Goal: Task Accomplishment & Management: Manage account settings

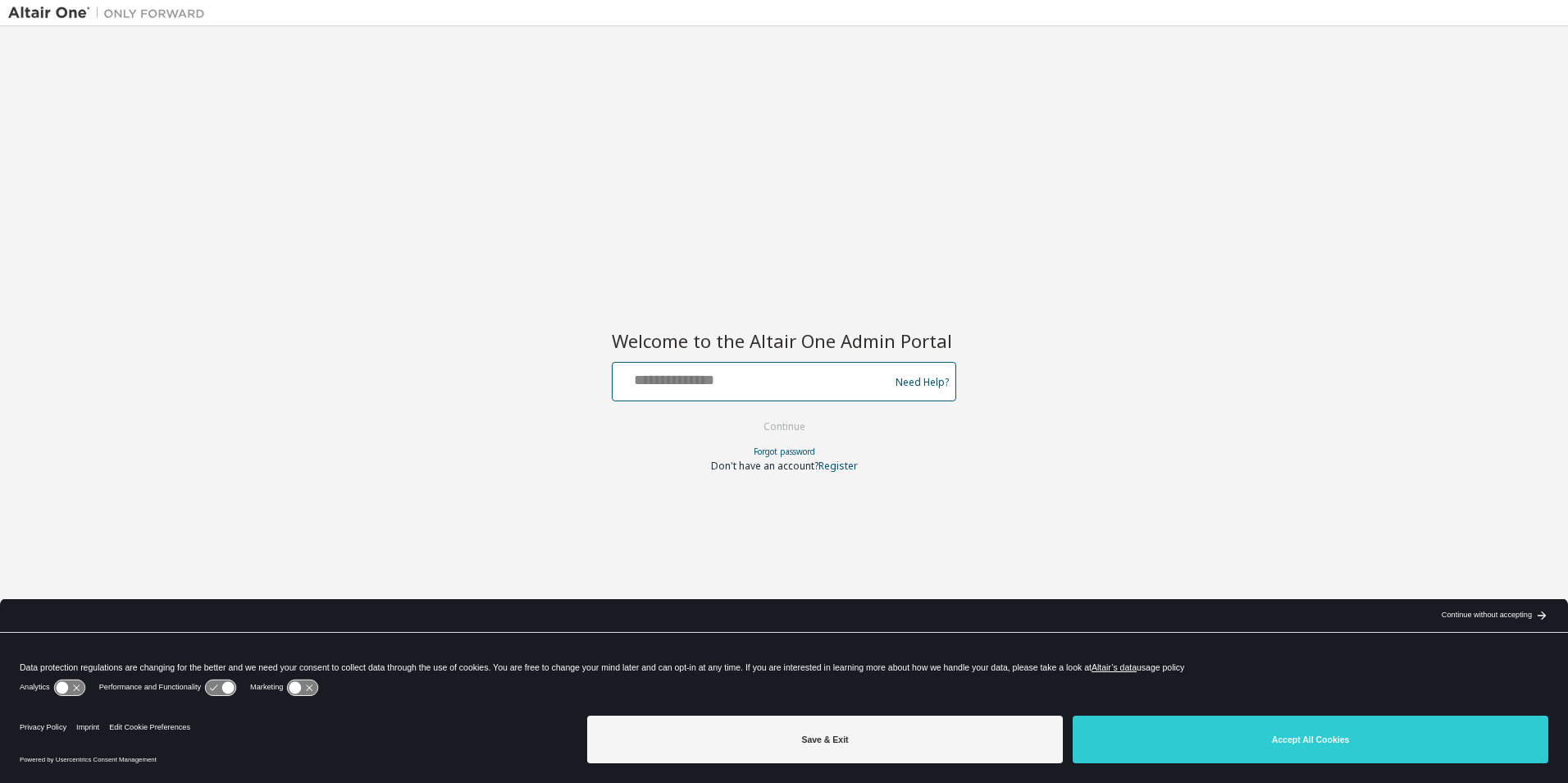
click at [715, 382] on input "text" at bounding box center [753, 378] width 268 height 24
type input "**********"
click at [747, 415] on button "Continue" at bounding box center [784, 426] width 77 height 24
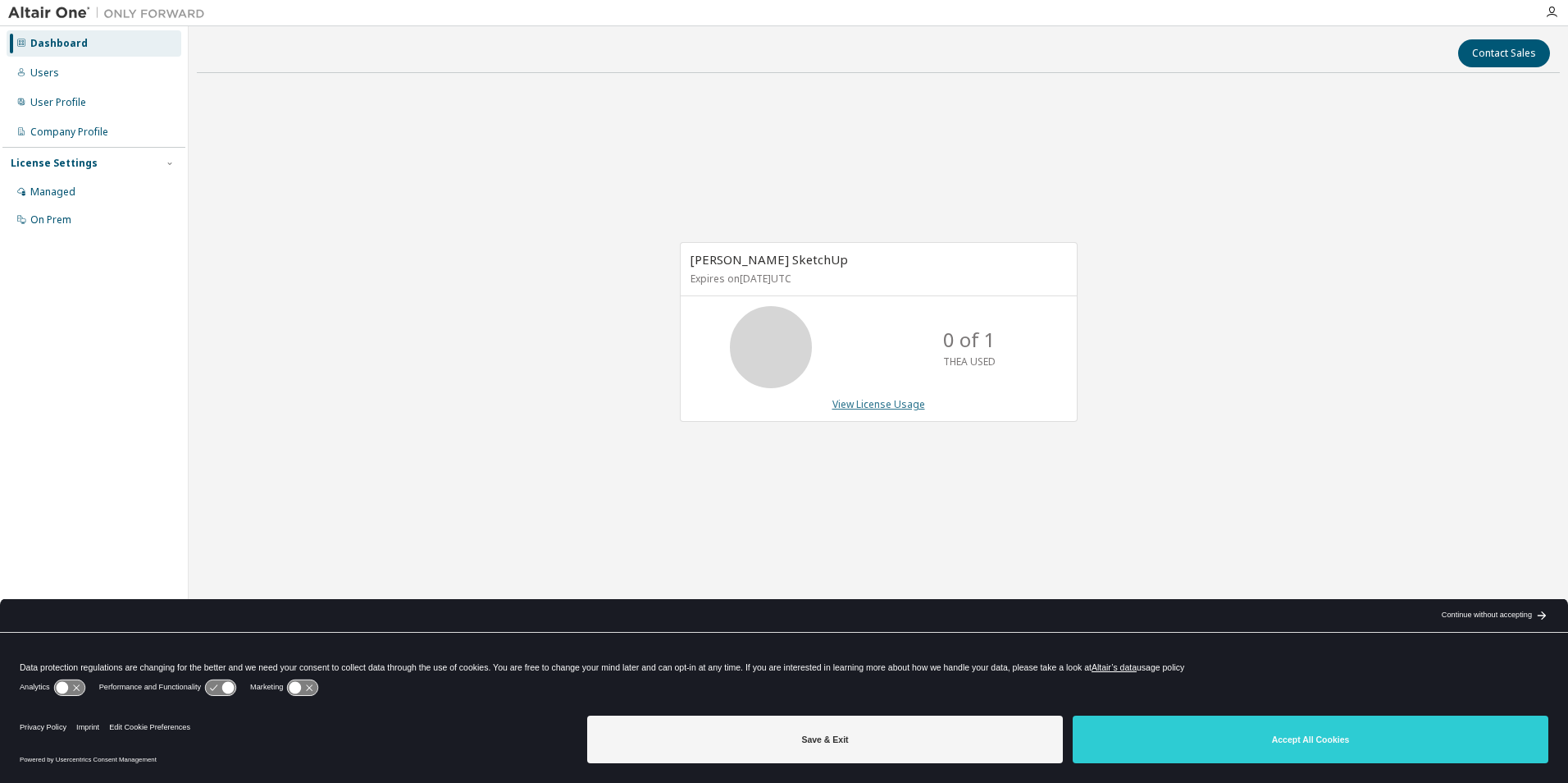
click at [891, 405] on link "View License Usage" at bounding box center [879, 404] width 93 height 14
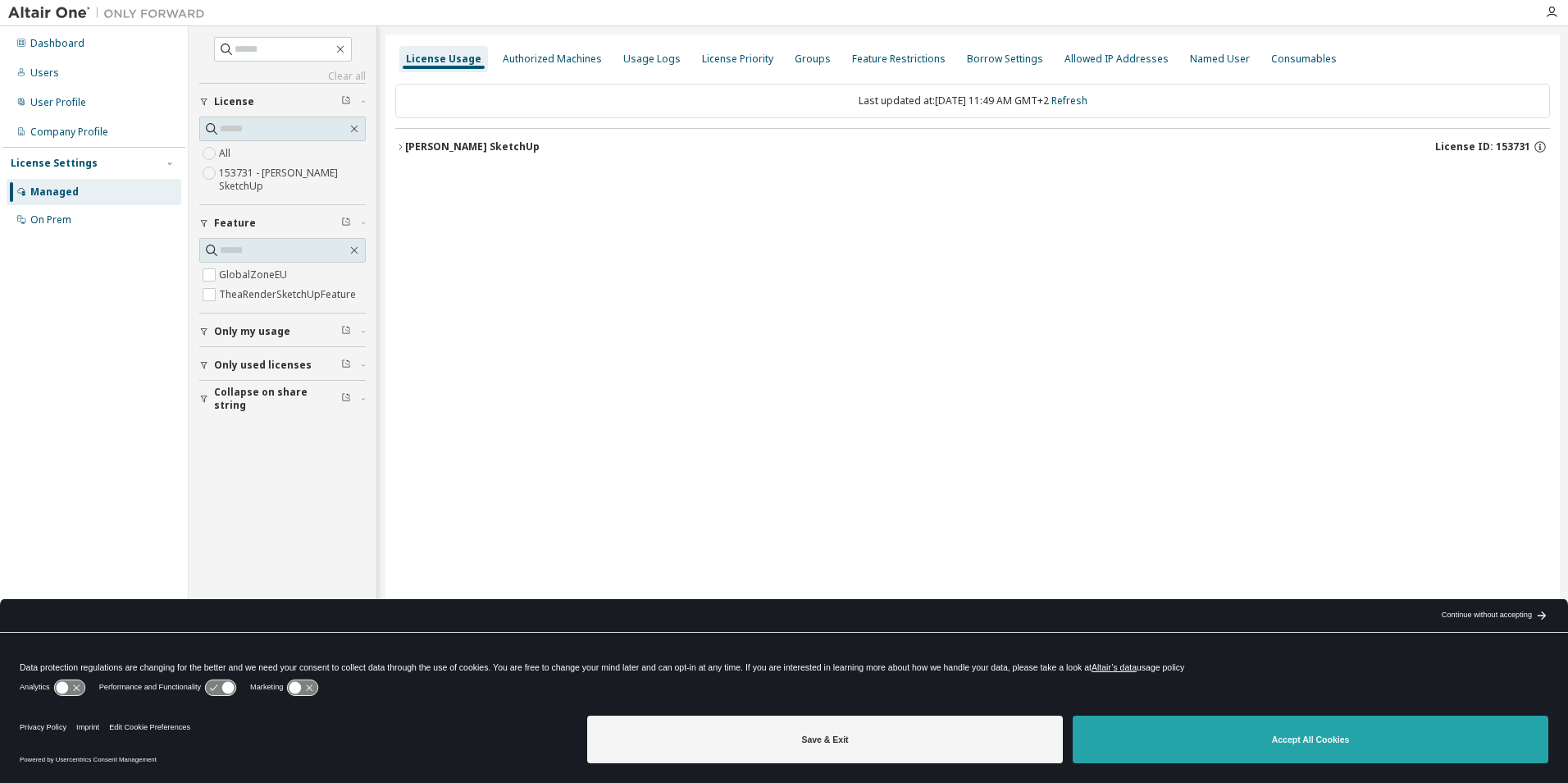
click at [1214, 723] on button "Accept All Cookies" at bounding box center [1310, 739] width 476 height 47
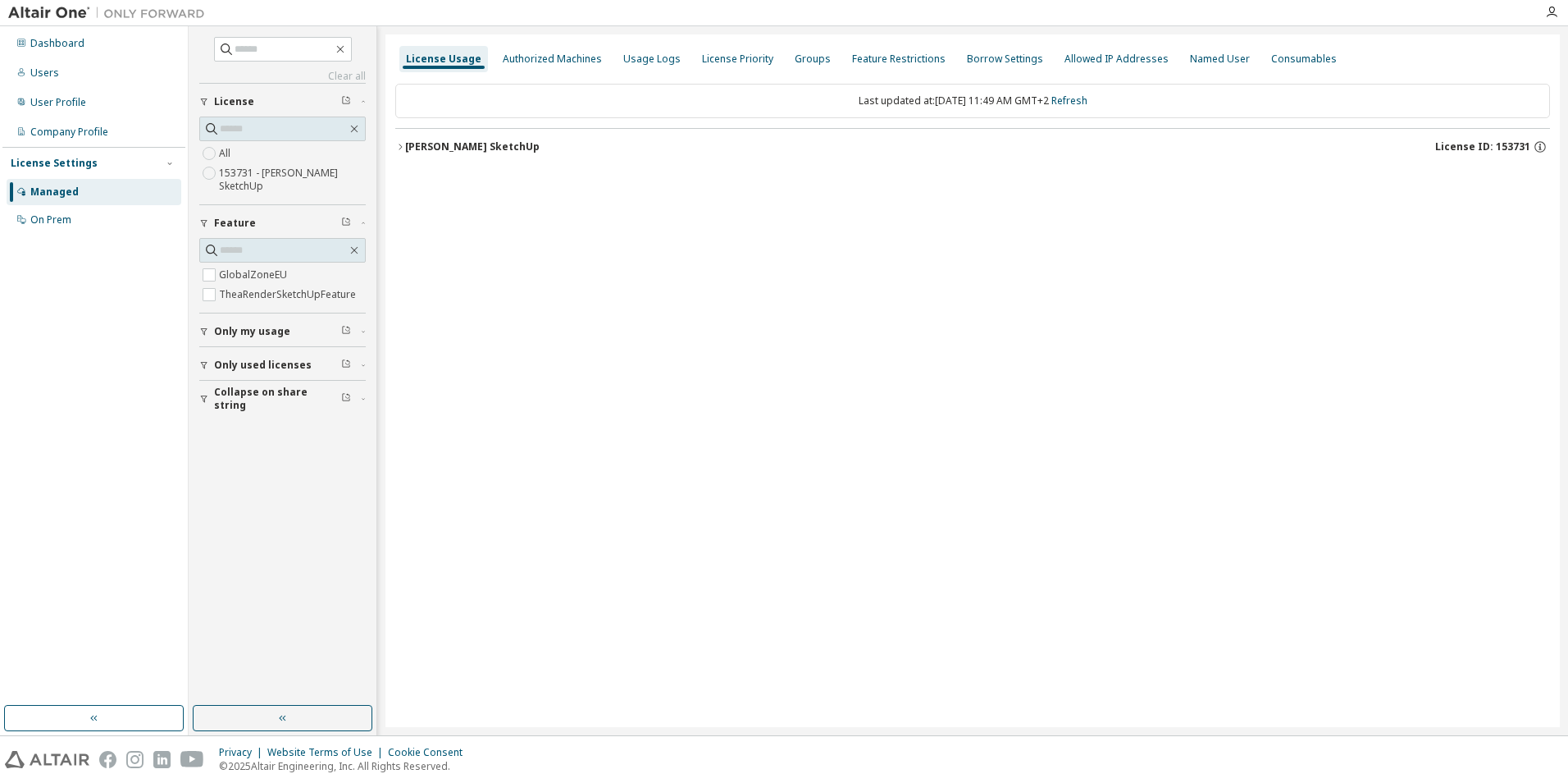
click at [408, 147] on div "[PERSON_NAME] SketchUp" at bounding box center [472, 147] width 135 height 14
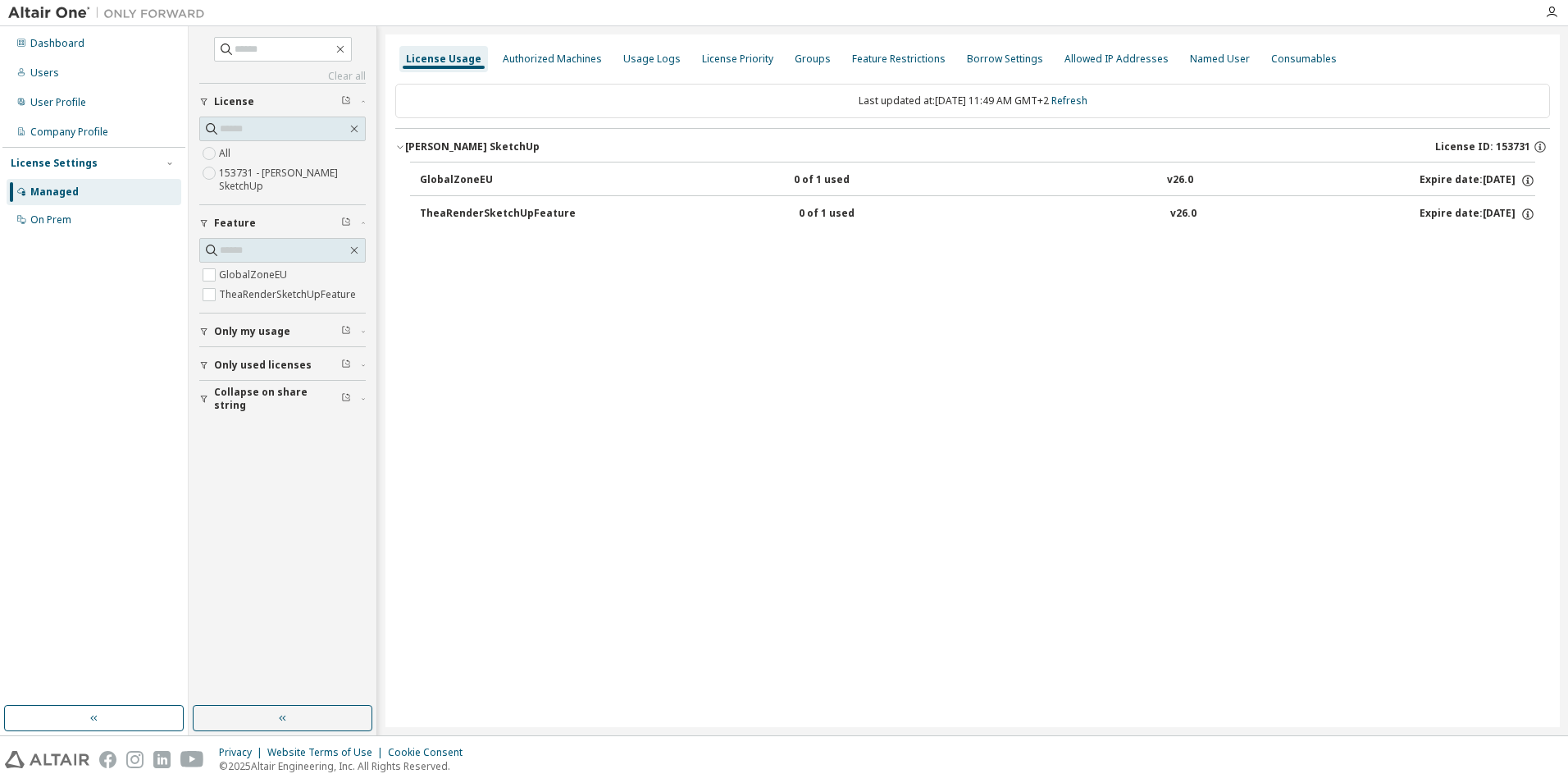
click at [846, 182] on div "0 of 1 used" at bounding box center [868, 180] width 147 height 15
click at [465, 173] on div "GlobalZoneEU" at bounding box center [494, 180] width 147 height 15
click at [511, 222] on button "TheaRenderSketchUpFeature 0 of 1 used v26.0 Expire date: 2026-05-15" at bounding box center [978, 213] width 1116 height 36
click at [434, 180] on div "GlobalZoneEU" at bounding box center [494, 180] width 147 height 15
click at [476, 206] on div "TheaRenderSketchUpFeature" at bounding box center [498, 213] width 156 height 15
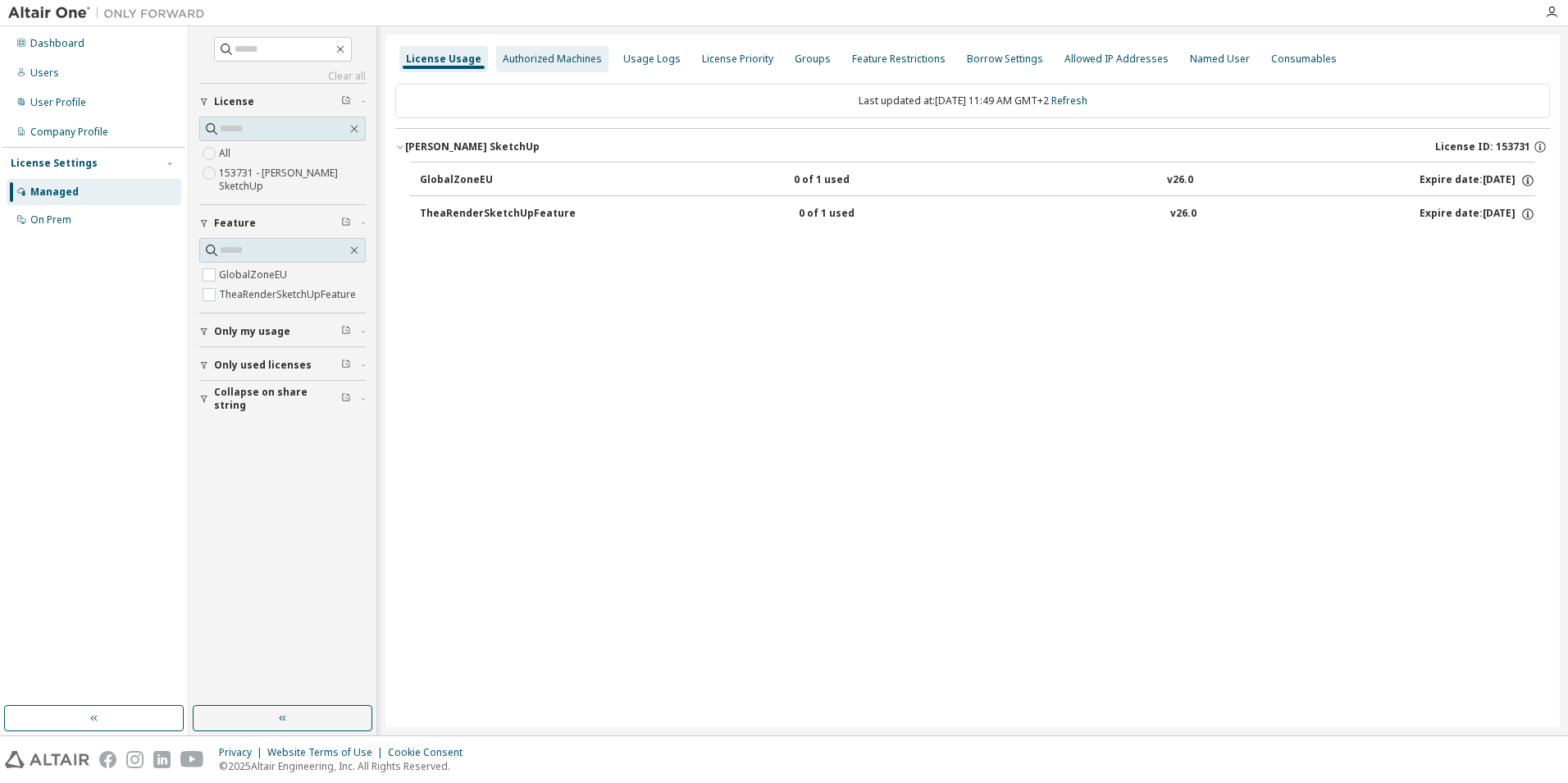
click at [544, 62] on div "Authorized Machines" at bounding box center [552, 59] width 99 height 14
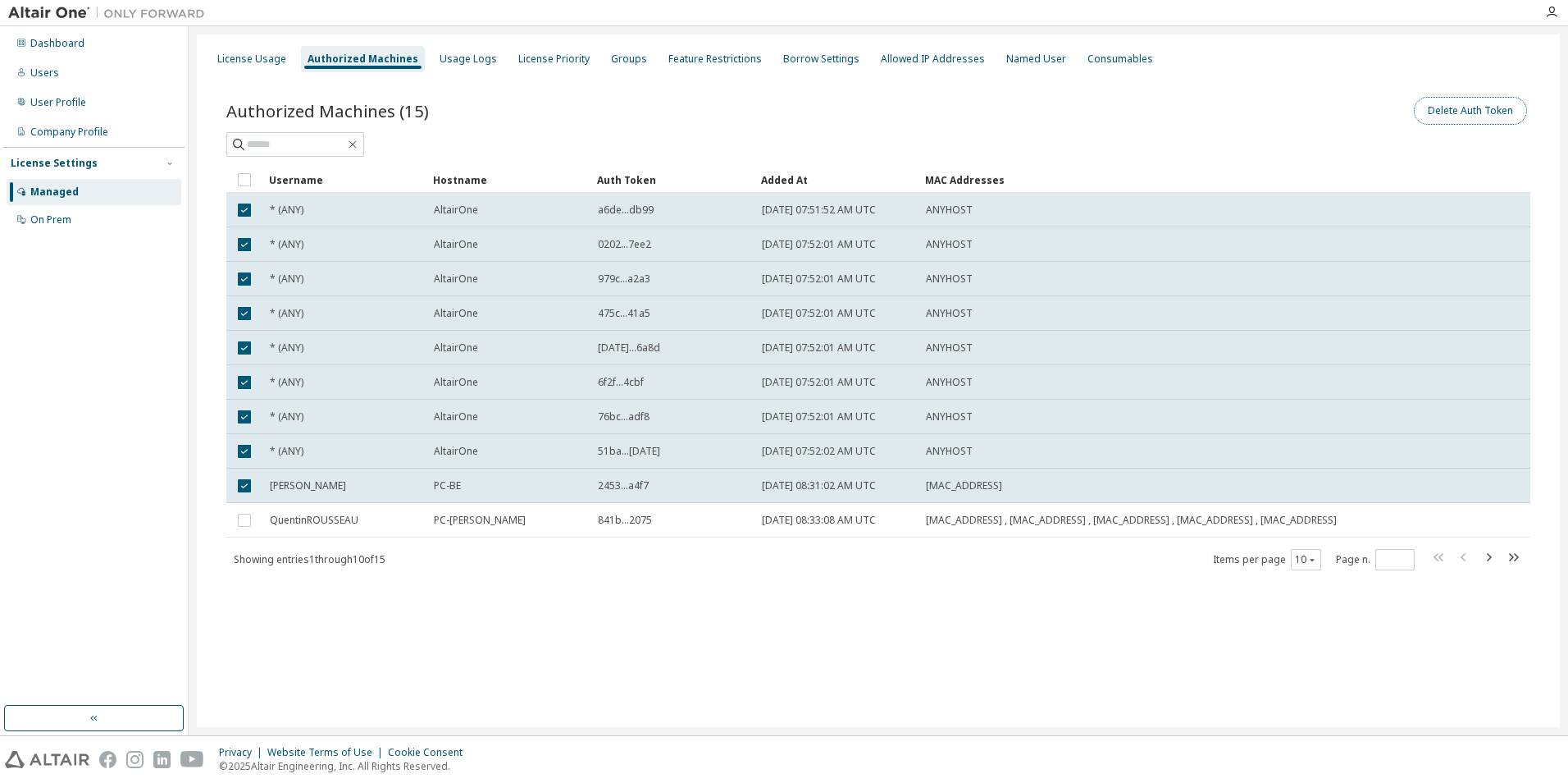
click at [1463, 114] on button "Delete Auth Token" at bounding box center [1470, 110] width 113 height 28
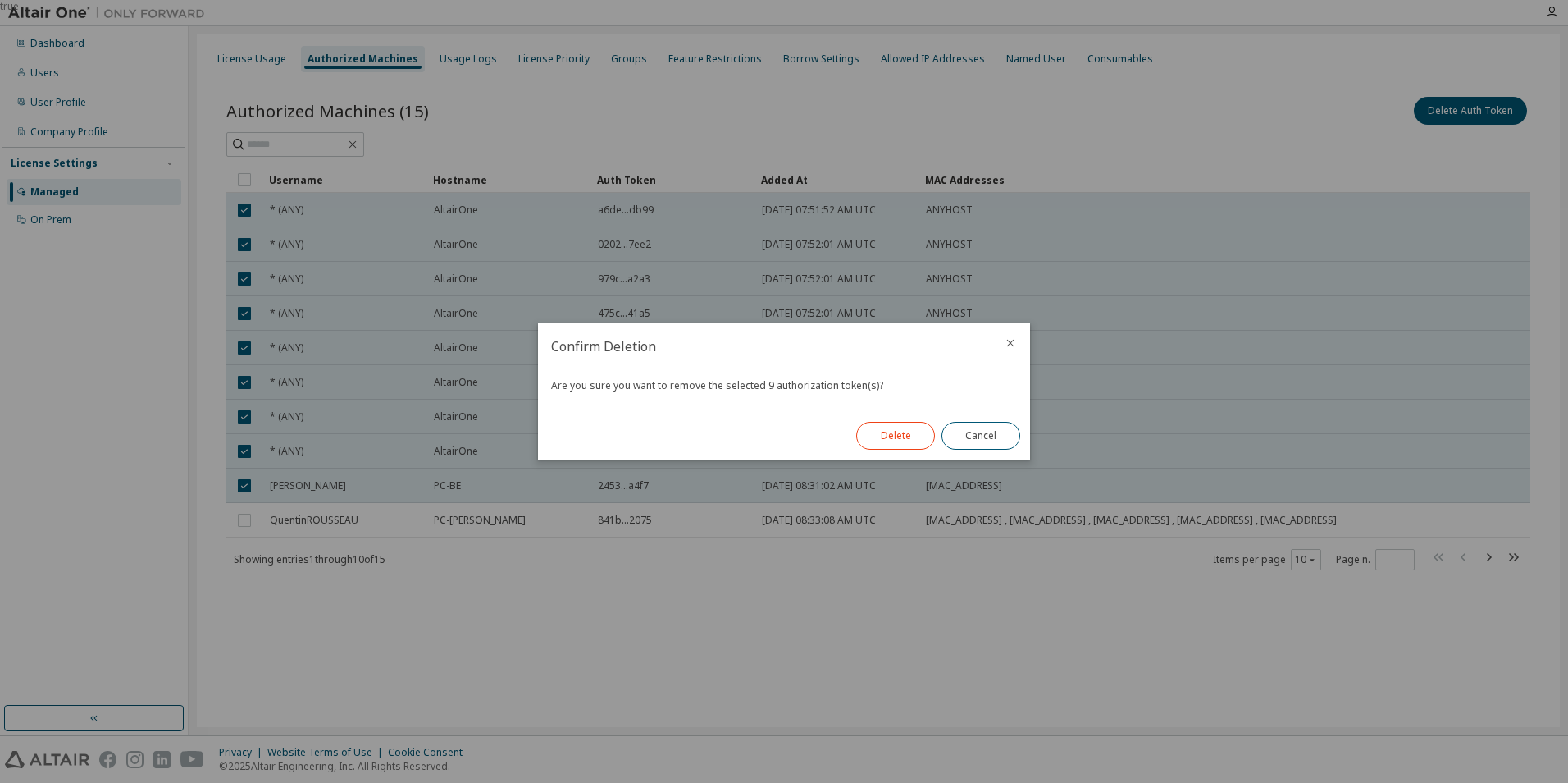
click at [908, 428] on button "Delete" at bounding box center [895, 435] width 78 height 28
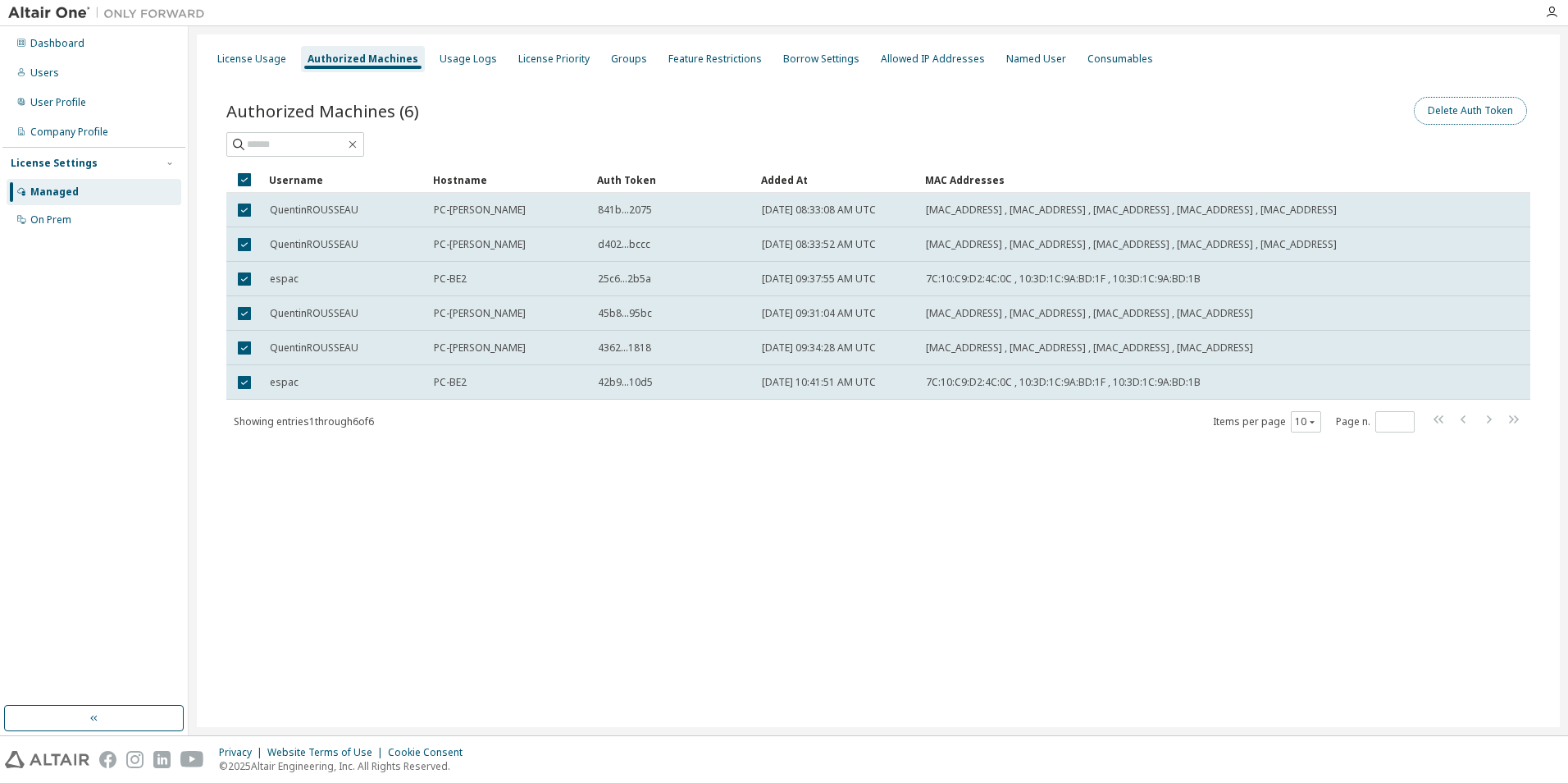
click at [1476, 111] on button "Delete Auth Token" at bounding box center [1470, 110] width 113 height 28
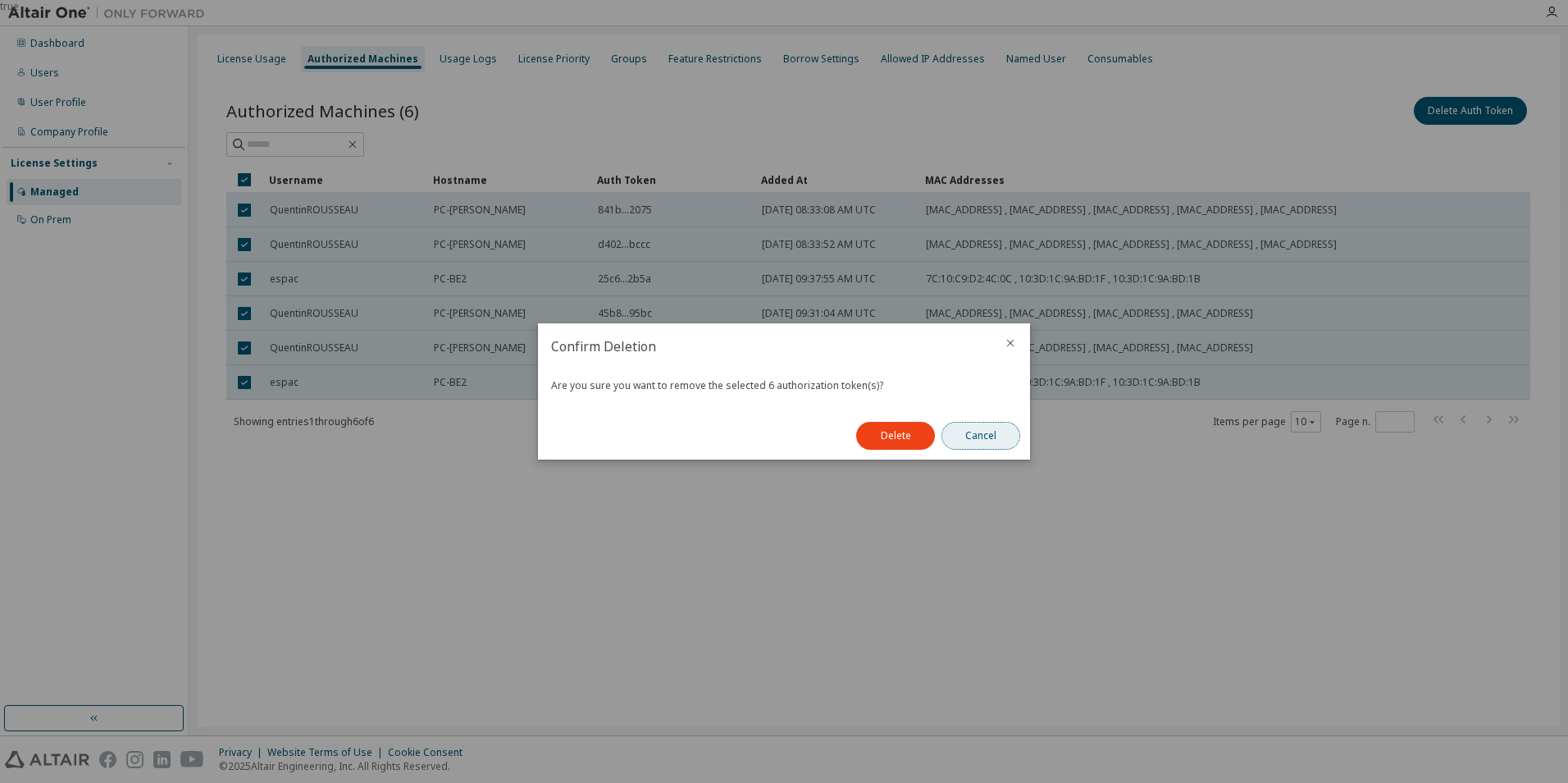
click at [995, 431] on button "Cancel" at bounding box center [980, 435] width 78 height 28
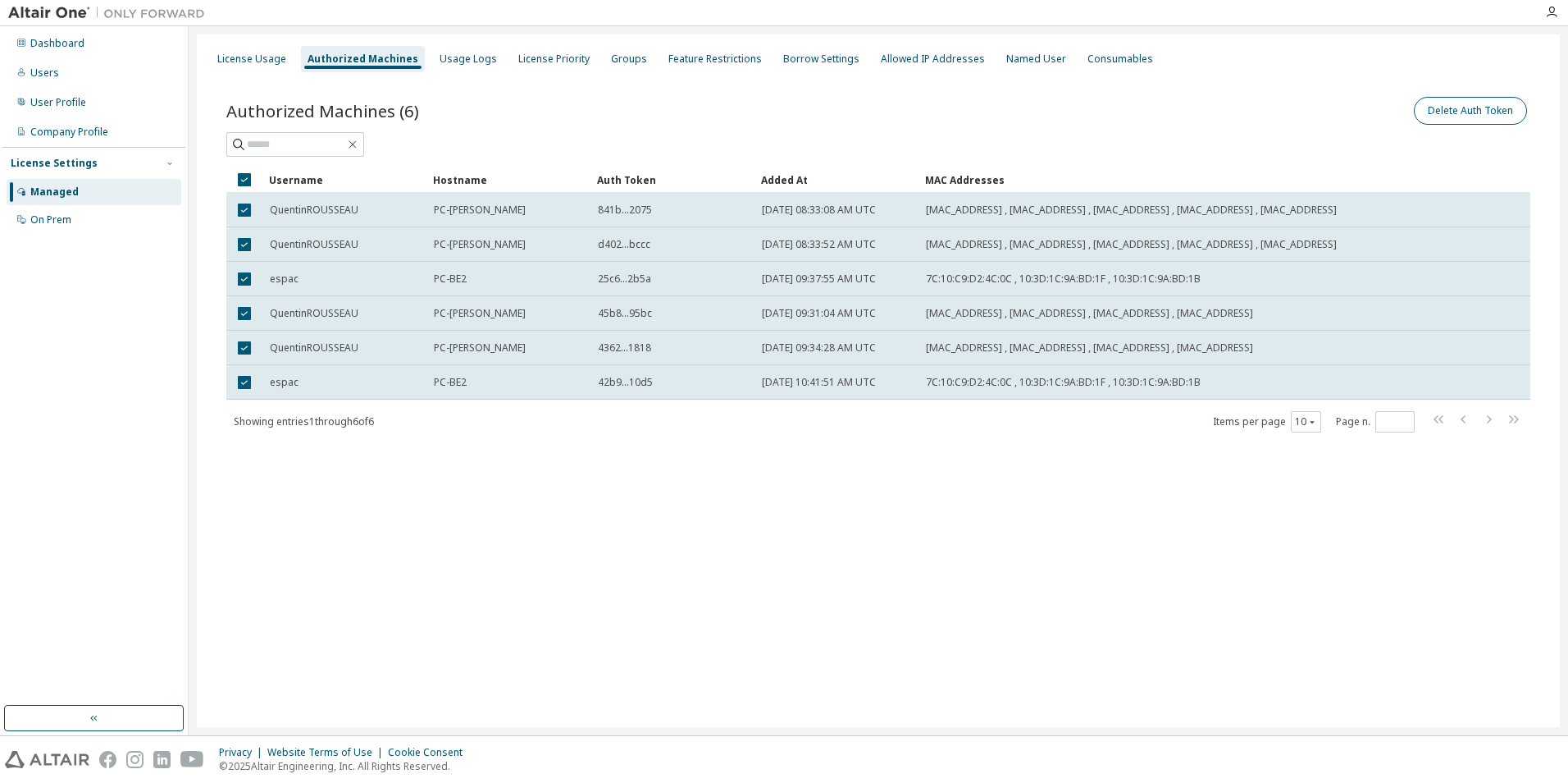
click at [1421, 122] on div "Delete Auth Token" at bounding box center [1204, 111] width 652 height 35
click at [1444, 115] on button "Delete Auth Token" at bounding box center [1470, 110] width 113 height 28
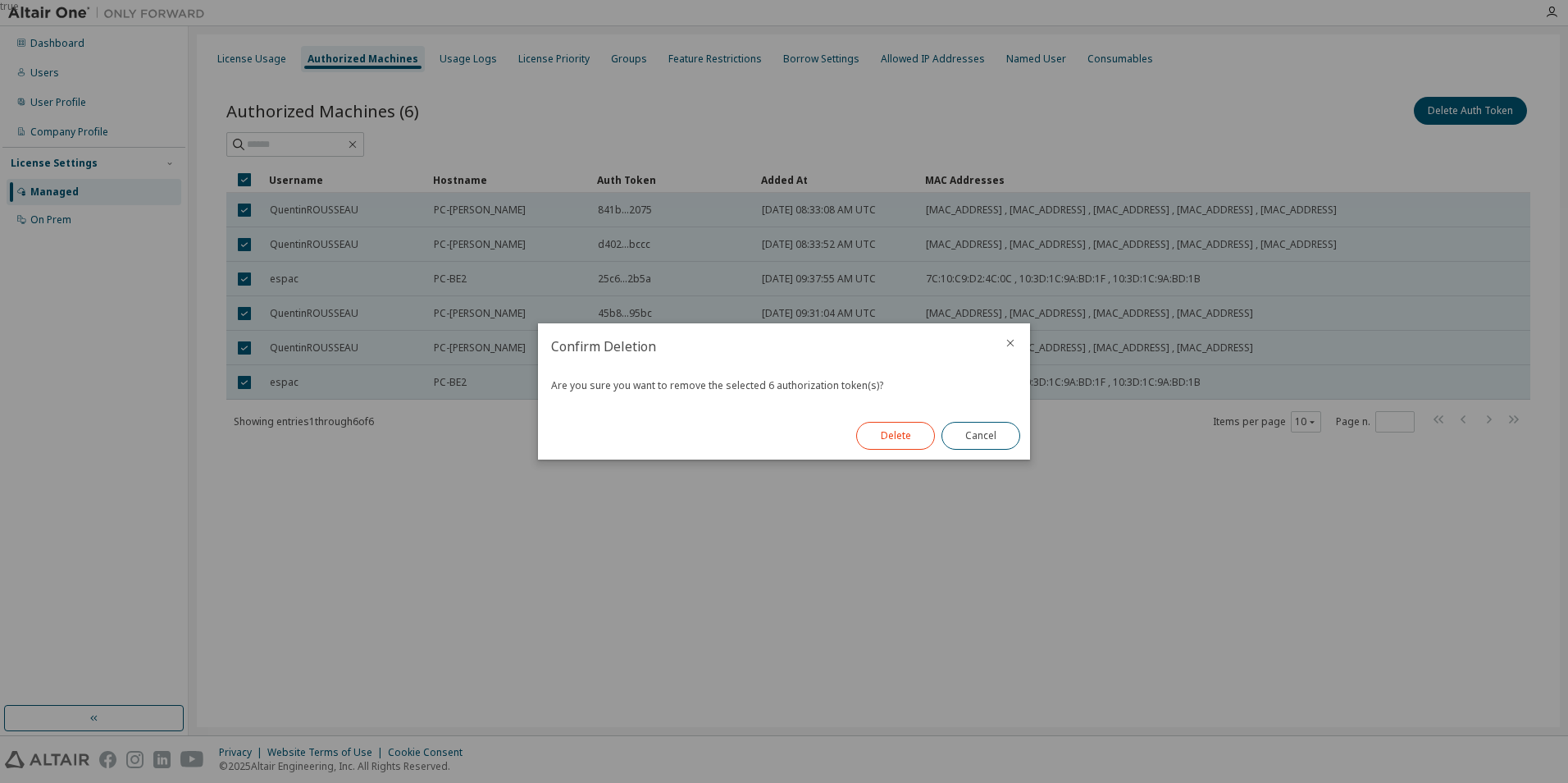
click at [882, 440] on button "Delete" at bounding box center [895, 435] width 78 height 28
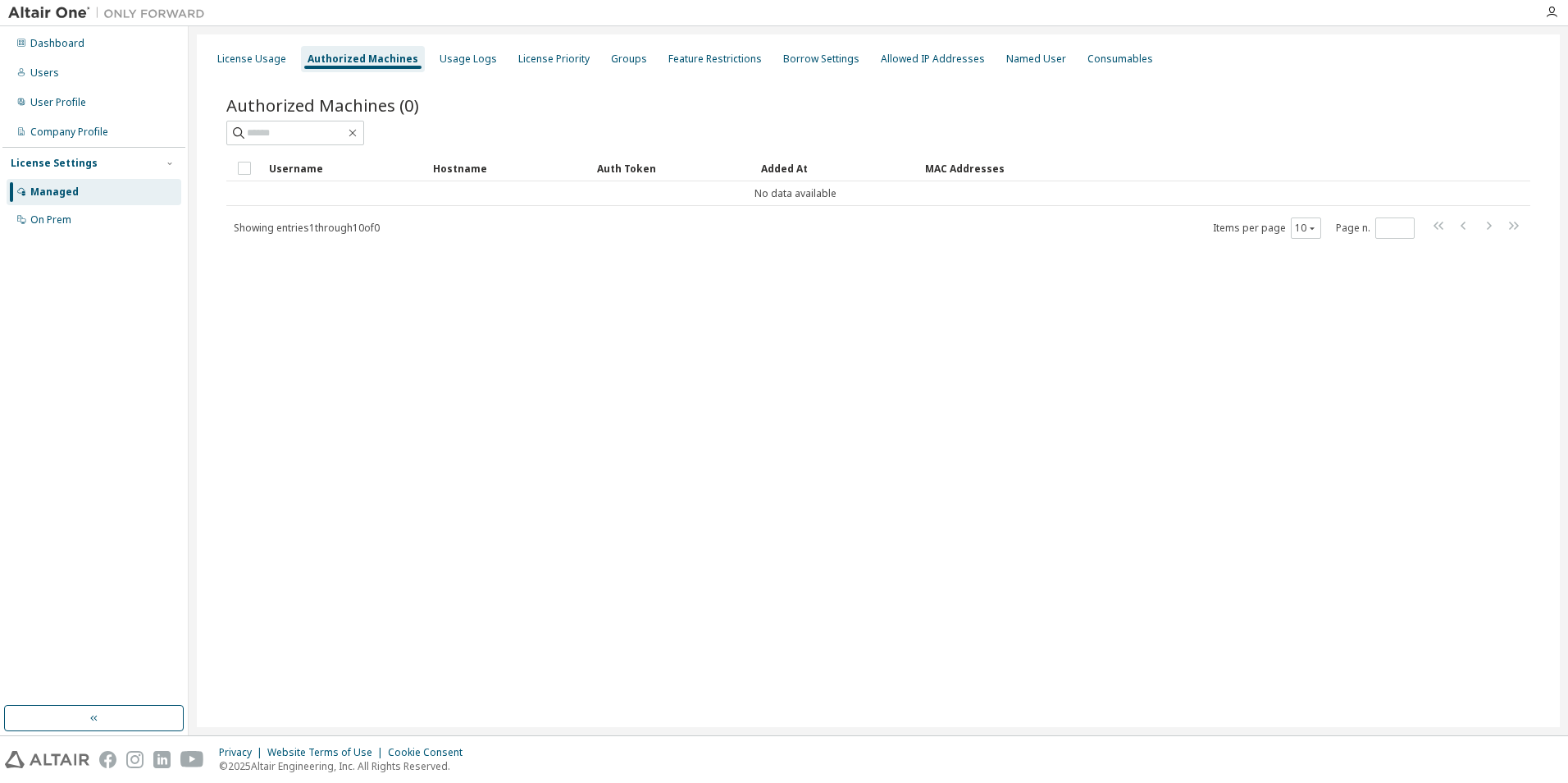
click at [88, 187] on div "Managed" at bounding box center [94, 192] width 174 height 26
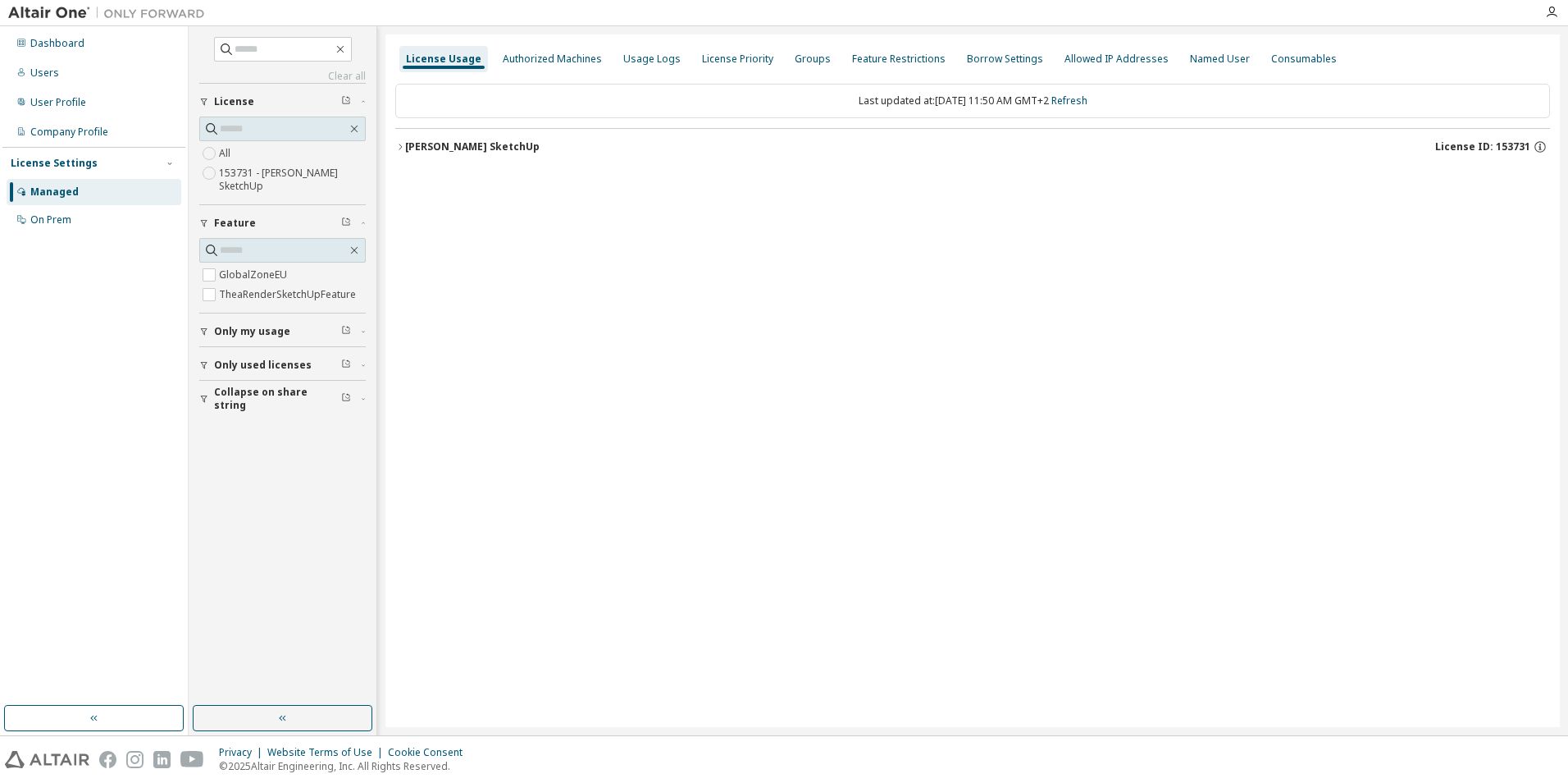
click at [241, 177] on label "153731 - Thea Render SketchUp" at bounding box center [292, 180] width 147 height 33
click at [447, 152] on div "Thea Render SketchUp" at bounding box center [472, 147] width 135 height 14
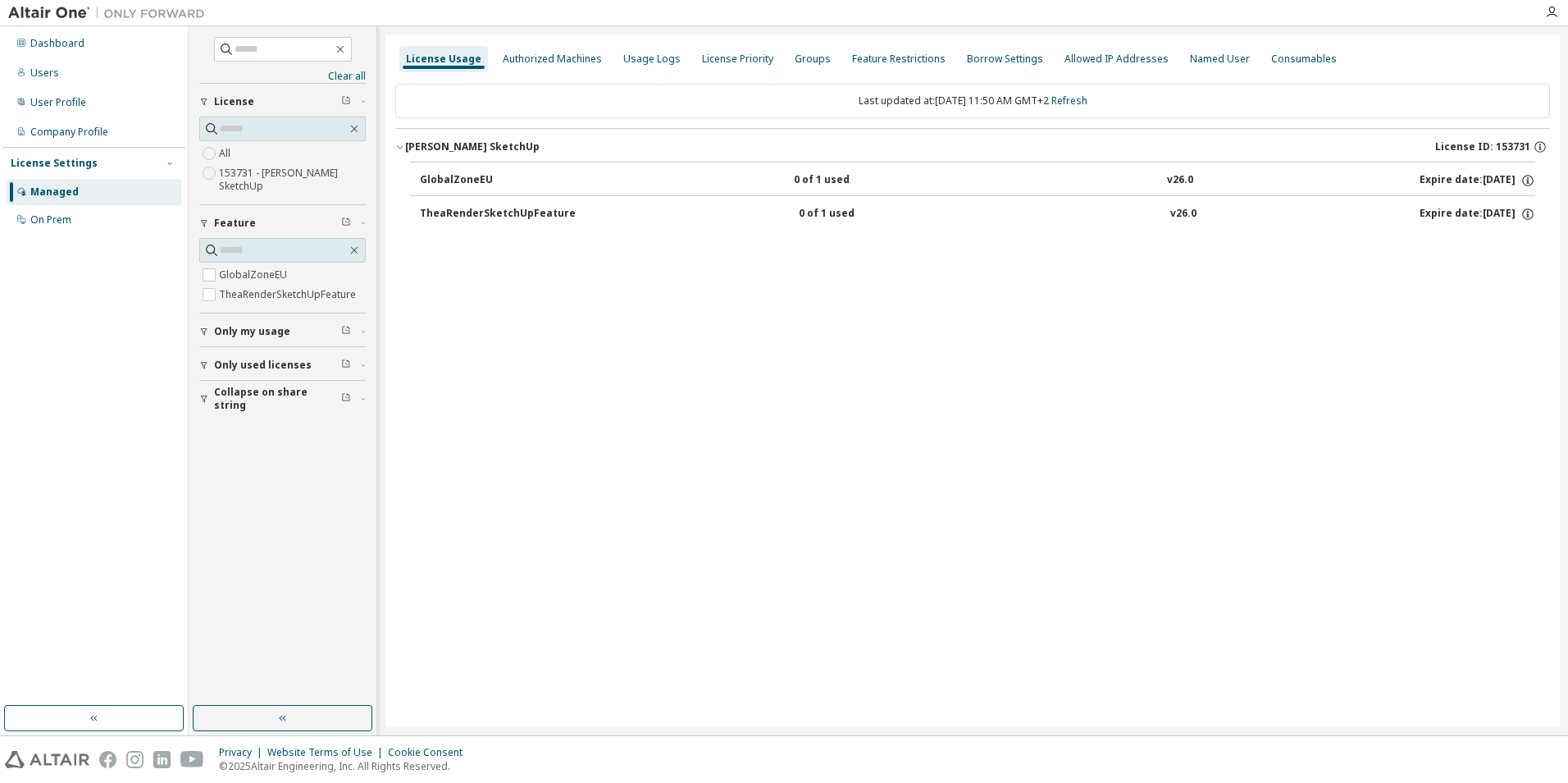
click at [450, 174] on div "GlobalZoneEU" at bounding box center [494, 180] width 147 height 15
click at [1500, 179] on div "Expire date: 2026-05-15" at bounding box center [1477, 180] width 115 height 15
click at [1524, 180] on icon "button" at bounding box center [1527, 180] width 15 height 15
click at [1314, 219] on div "TheaRenderSketchUpFeature 0 of 1 used v26.0 Expire date: 2026-05-15" at bounding box center [978, 213] width 1116 height 15
click at [1486, 211] on div "Expire date: 2026-05-15" at bounding box center [1477, 213] width 115 height 15
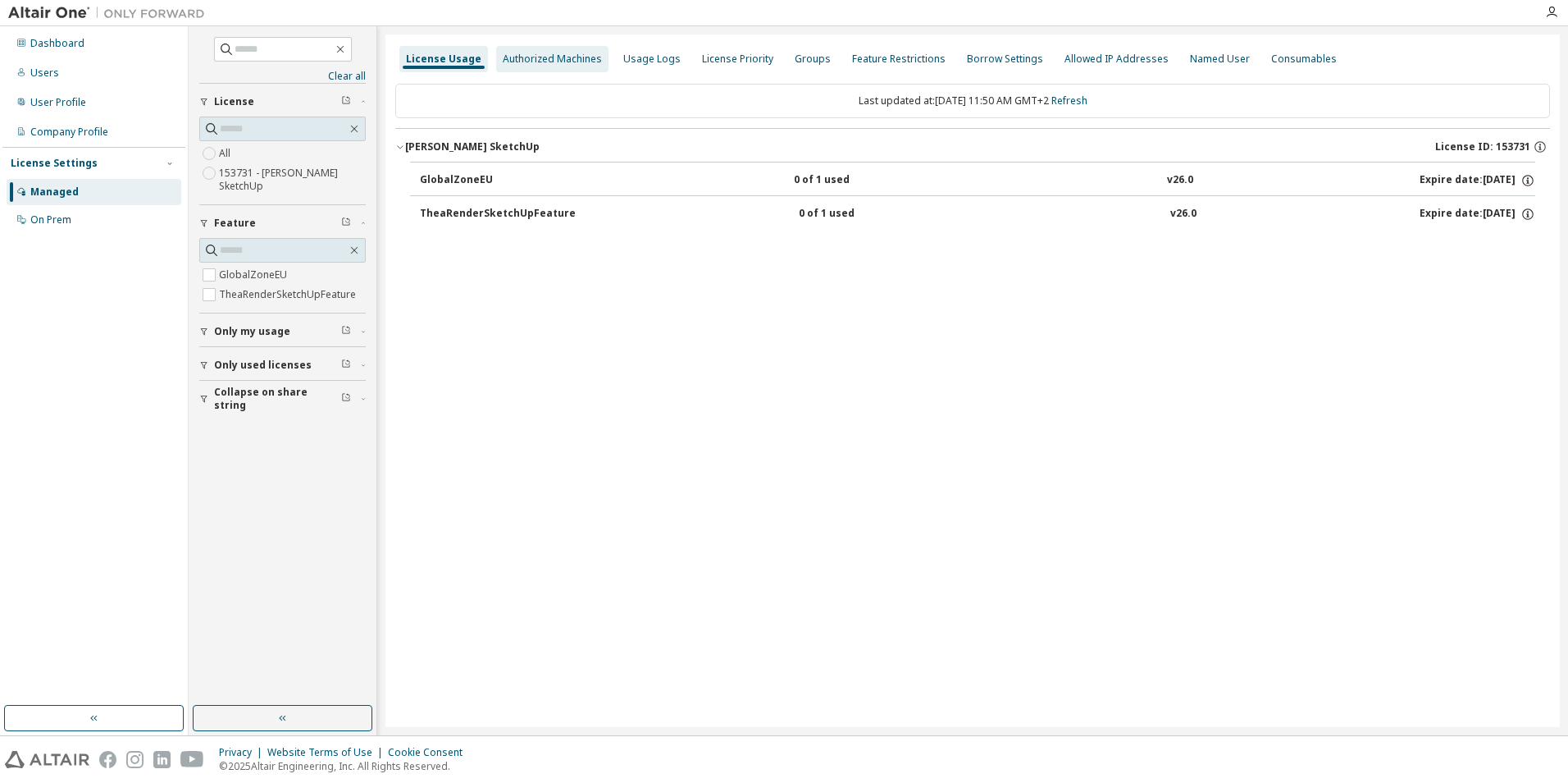
click at [549, 69] on div "Authorized Machines" at bounding box center [552, 58] width 112 height 26
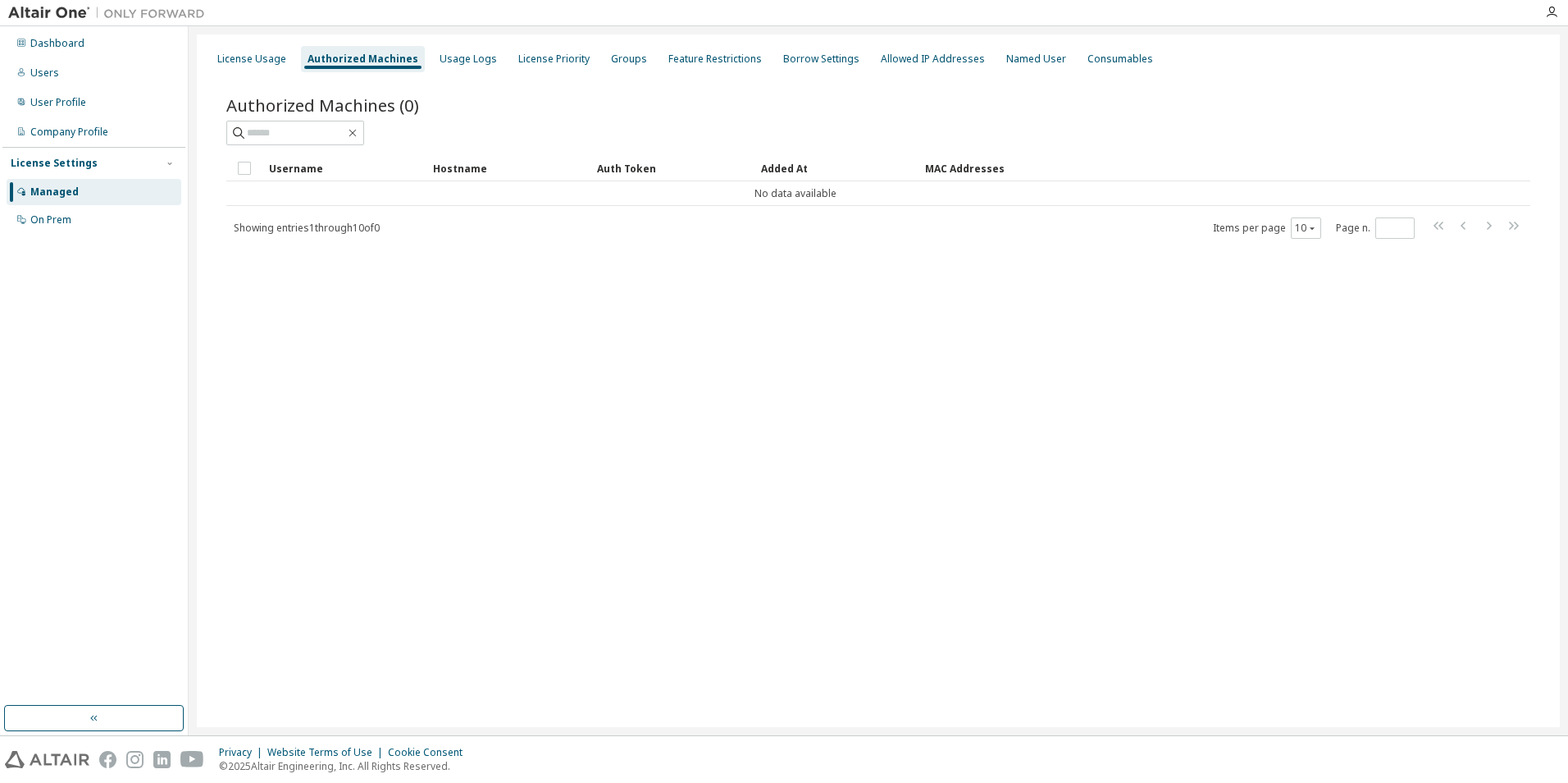
click at [549, 69] on div "License Priority" at bounding box center [553, 58] width 84 height 26
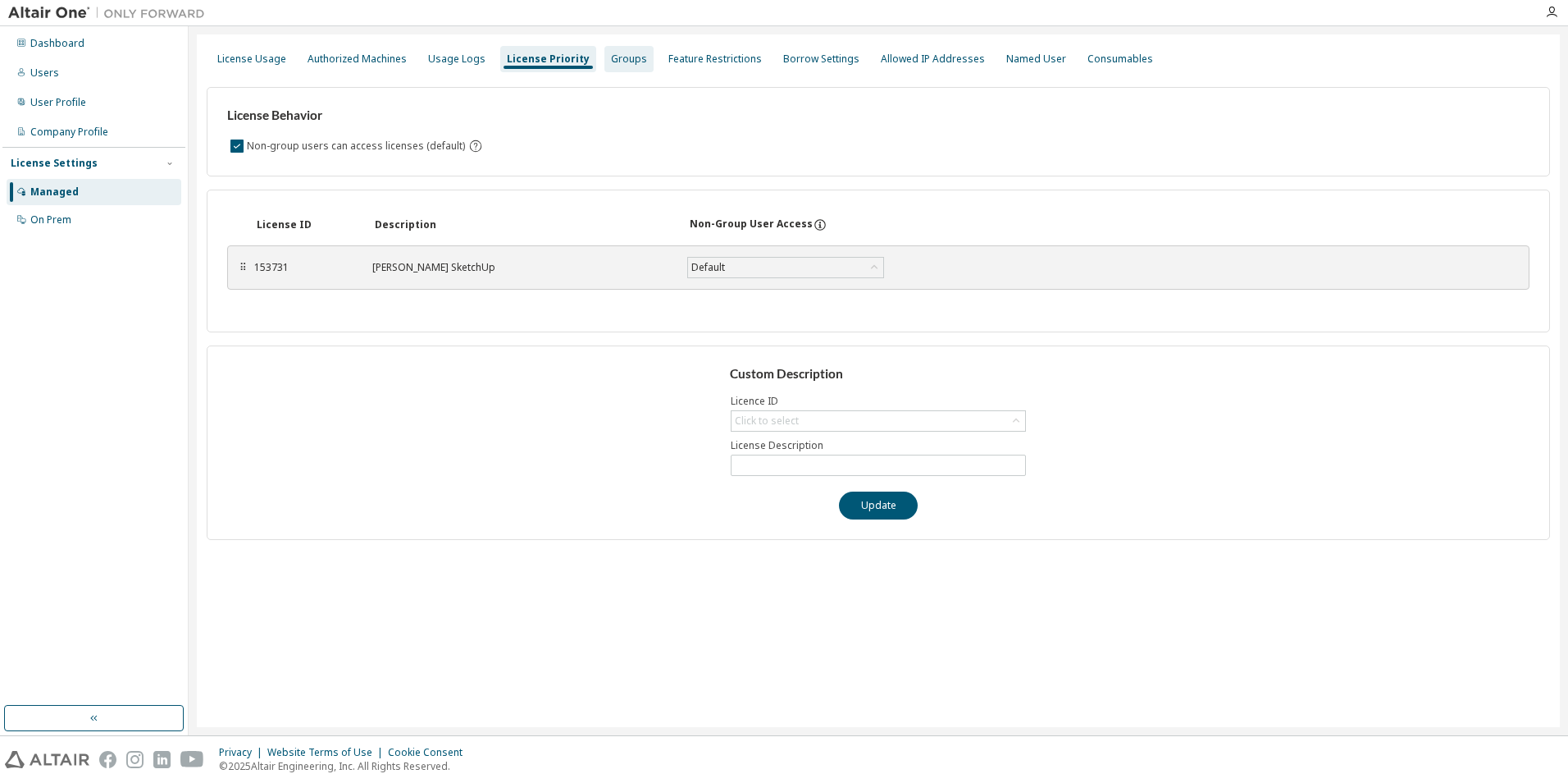
click at [611, 61] on div "Groups" at bounding box center [629, 59] width 36 height 14
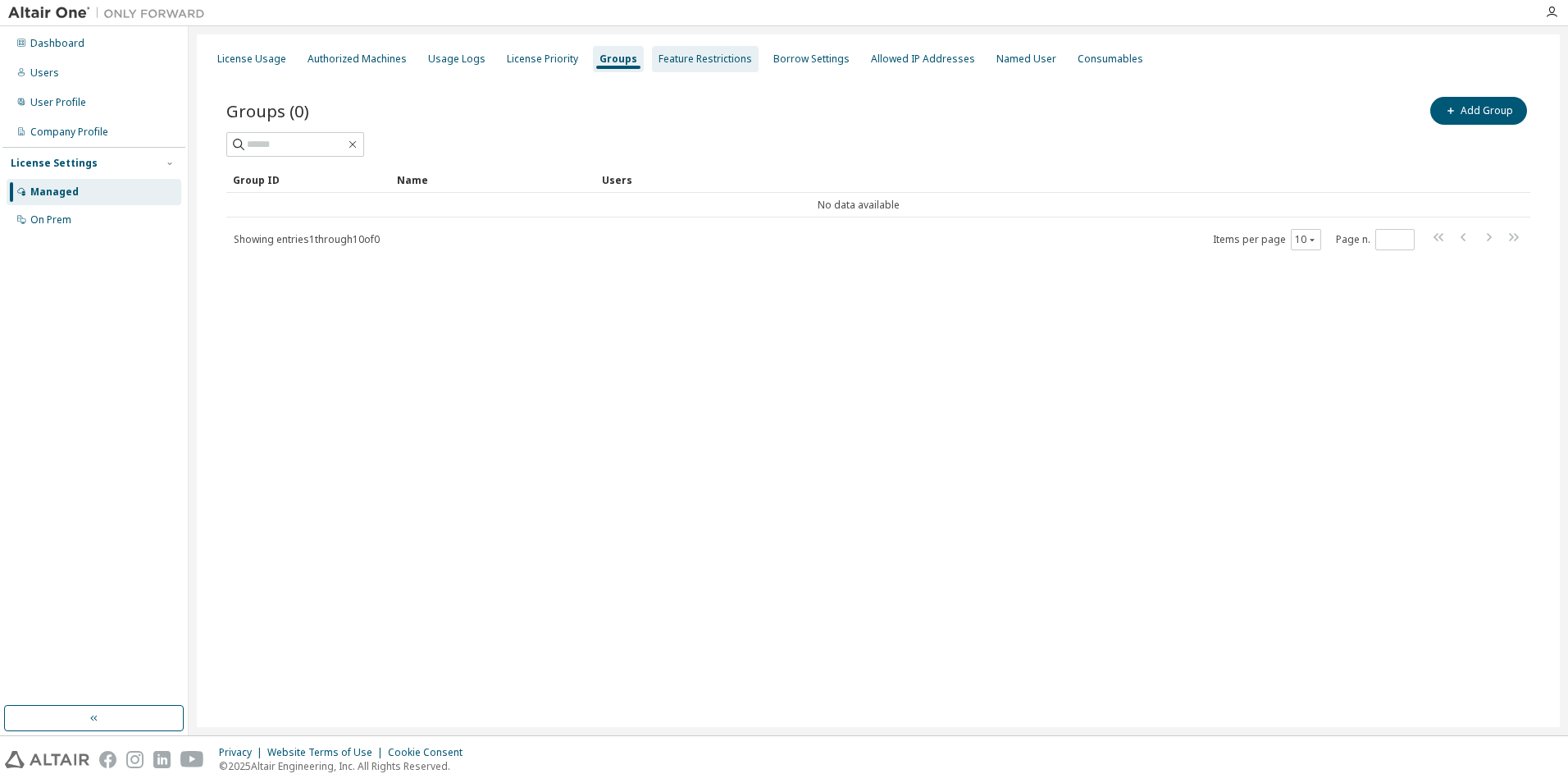
click at [679, 61] on div "Feature Restrictions" at bounding box center [705, 59] width 94 height 14
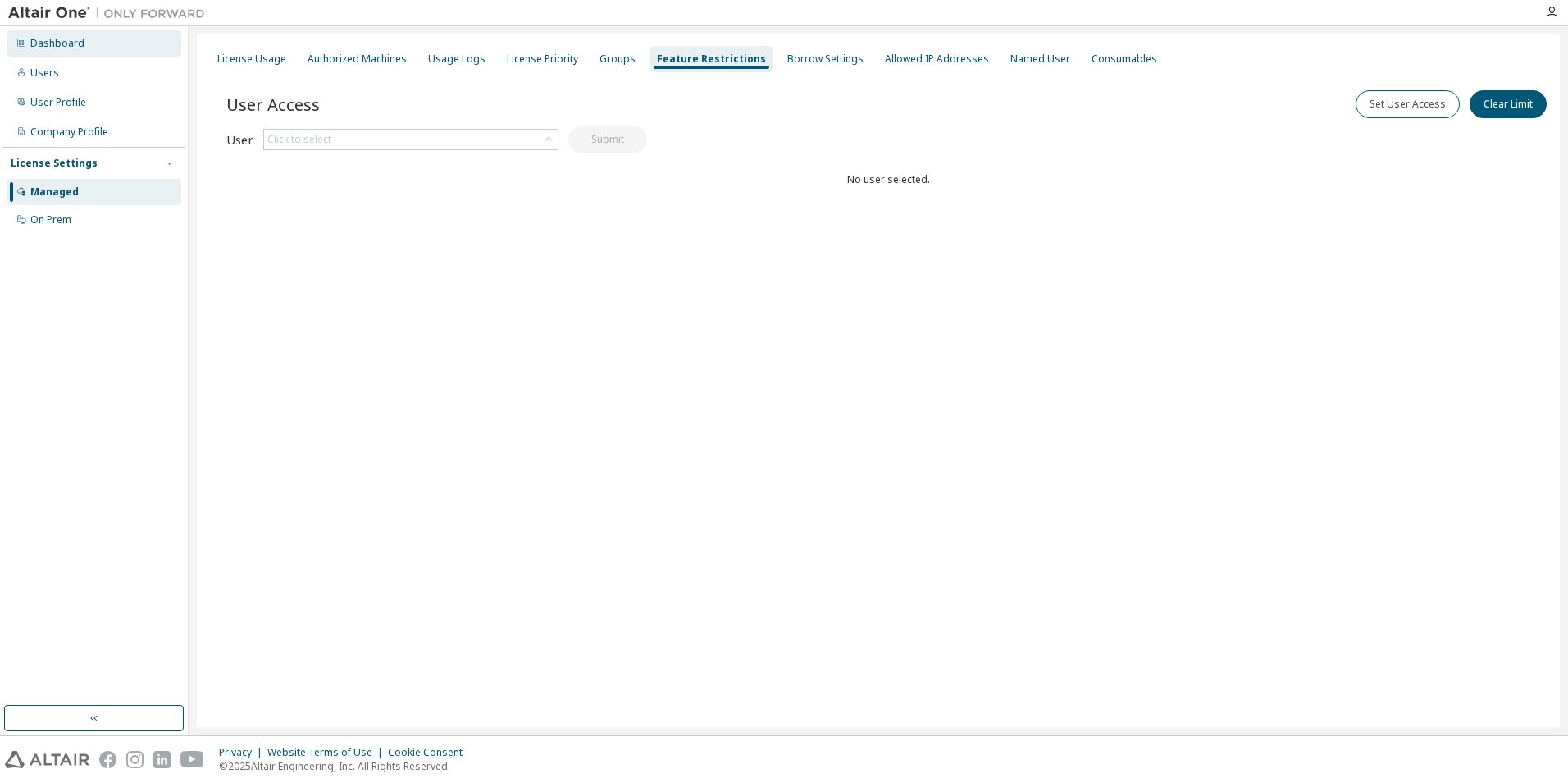
click at [76, 47] on div "Dashboard" at bounding box center [57, 44] width 54 height 14
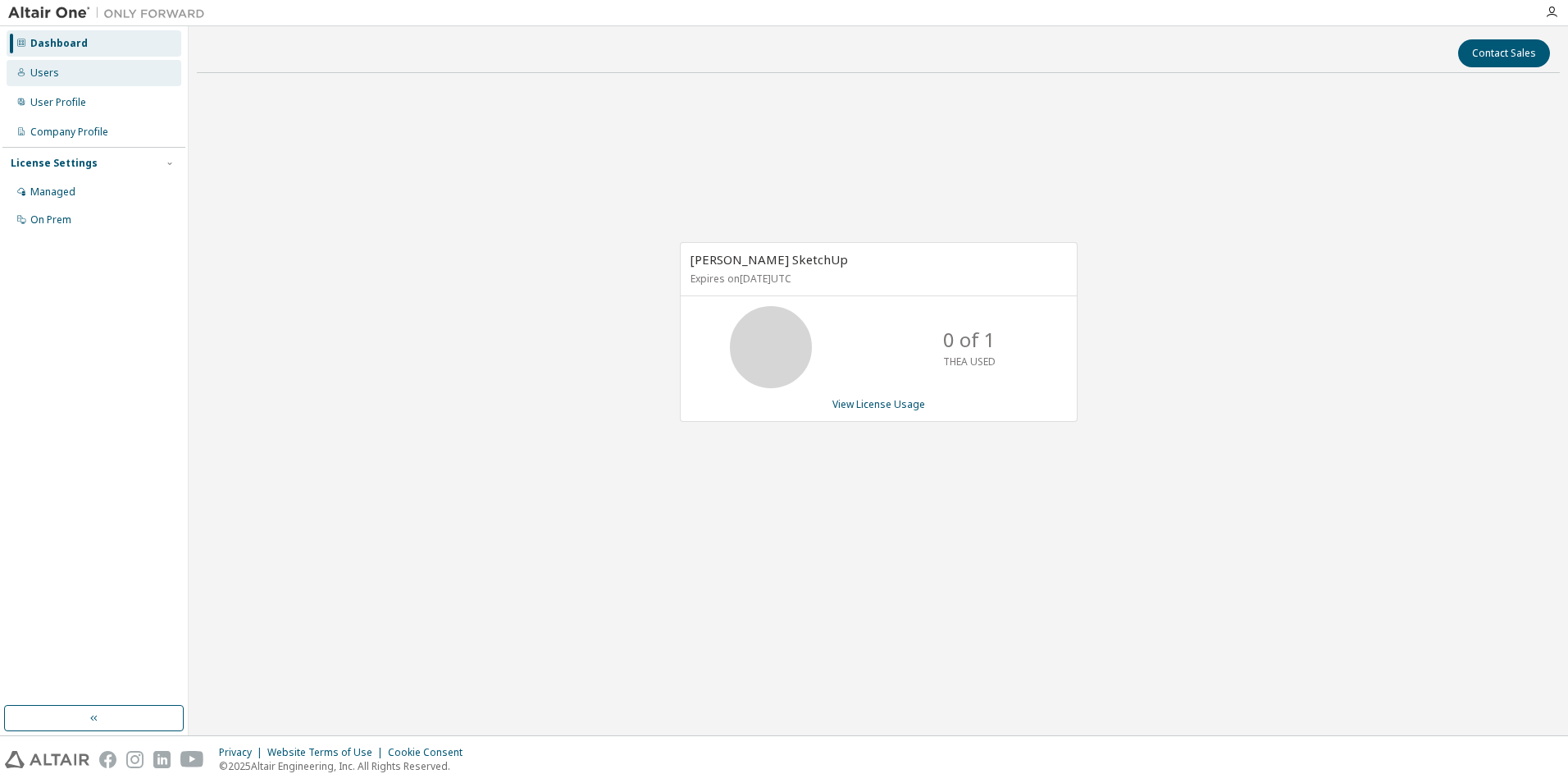
click at [72, 66] on div "Users" at bounding box center [94, 73] width 174 height 26
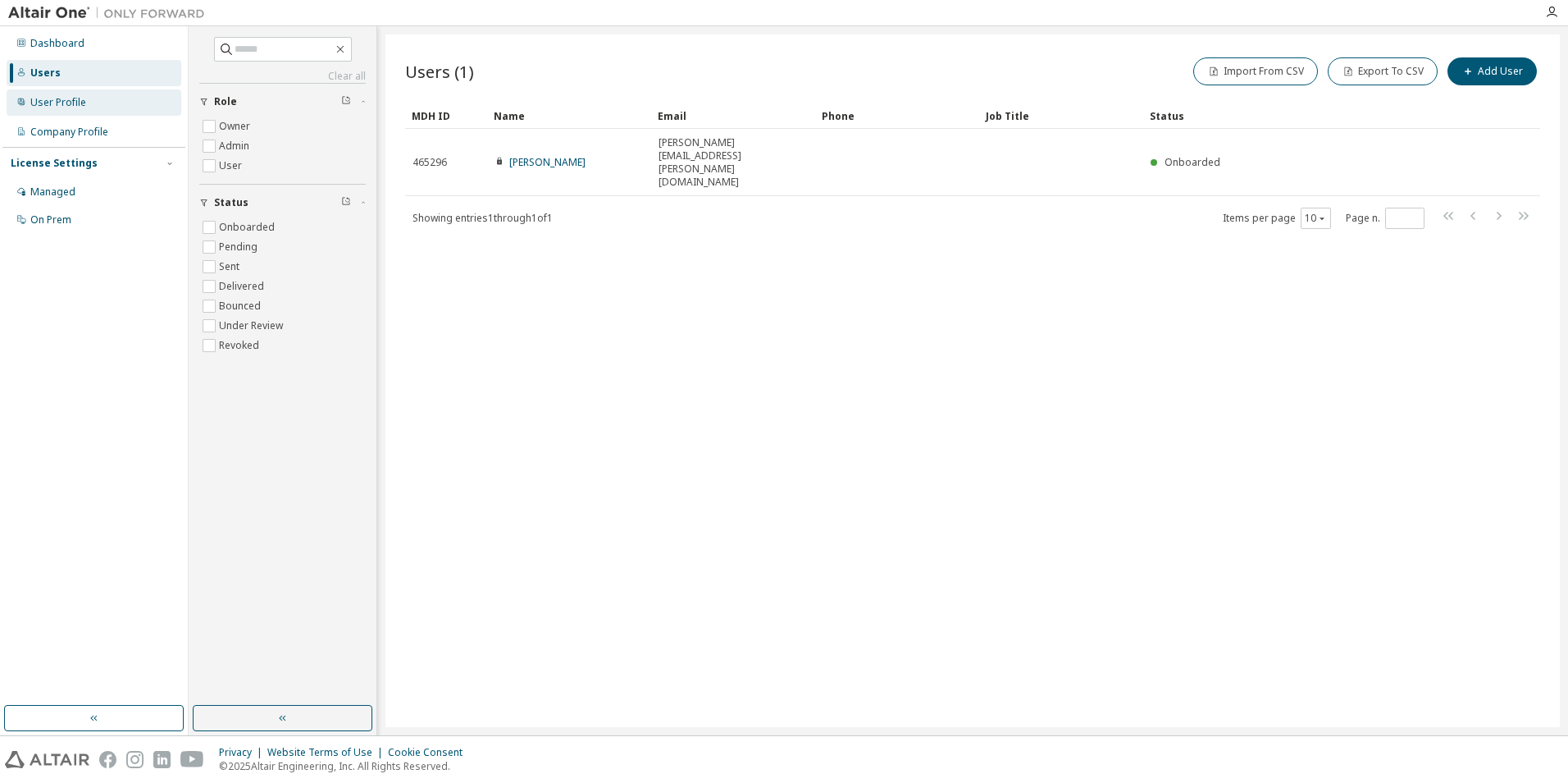
click at [69, 96] on div "User Profile" at bounding box center [58, 103] width 56 height 14
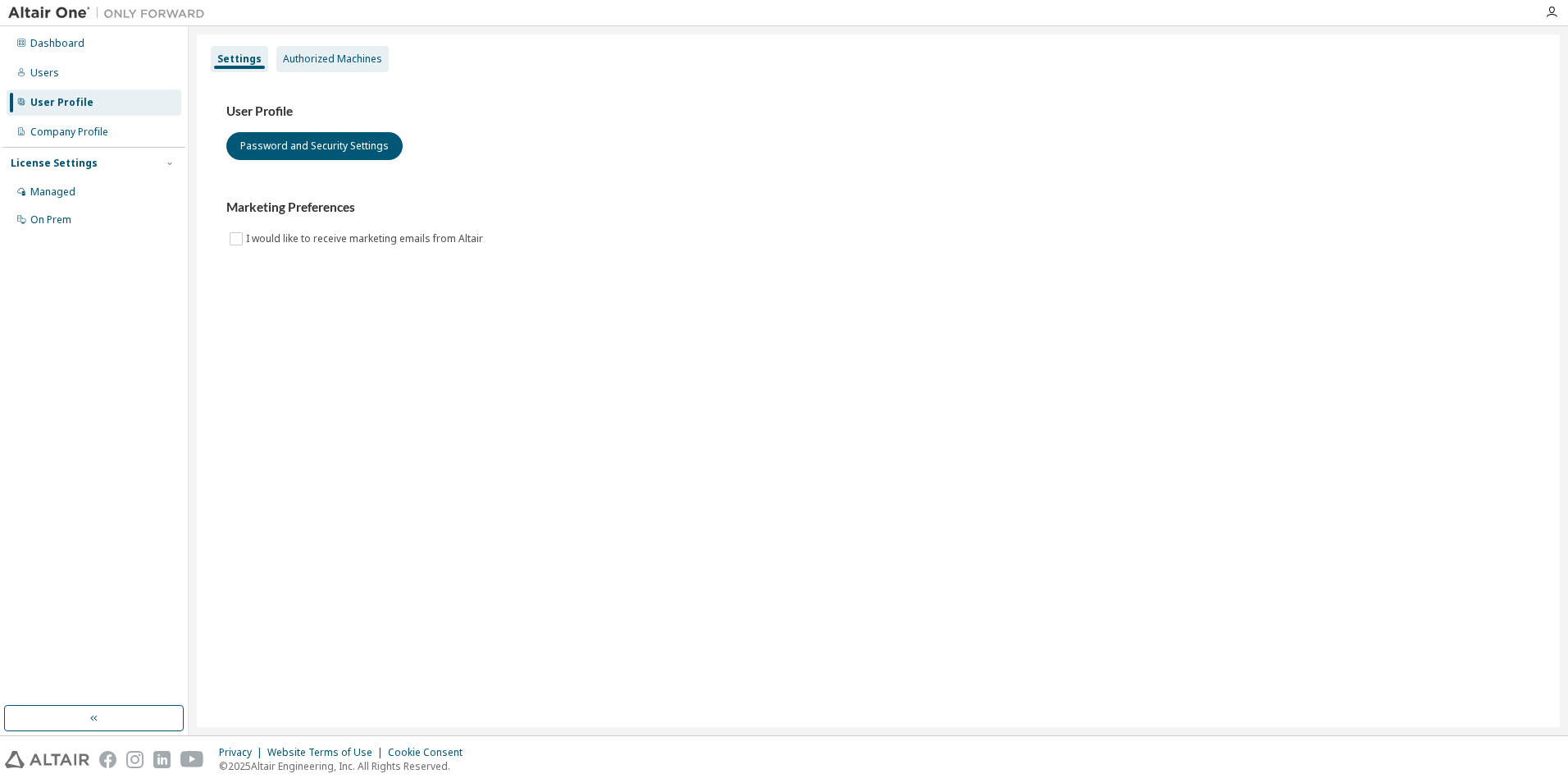
click at [307, 48] on div "Authorized Machines" at bounding box center [332, 58] width 112 height 26
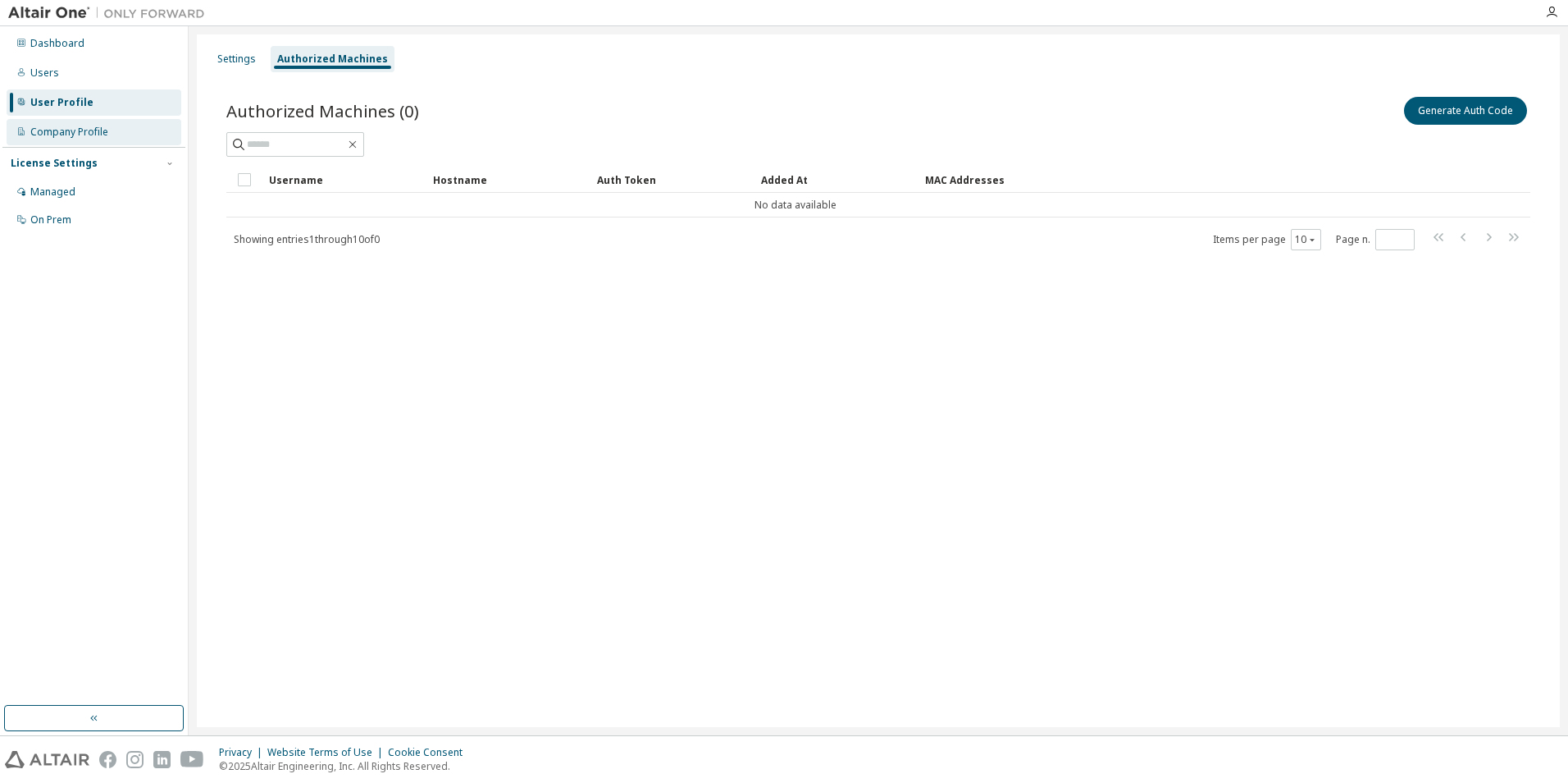
click at [77, 140] on div "Company Profile" at bounding box center [94, 132] width 174 height 26
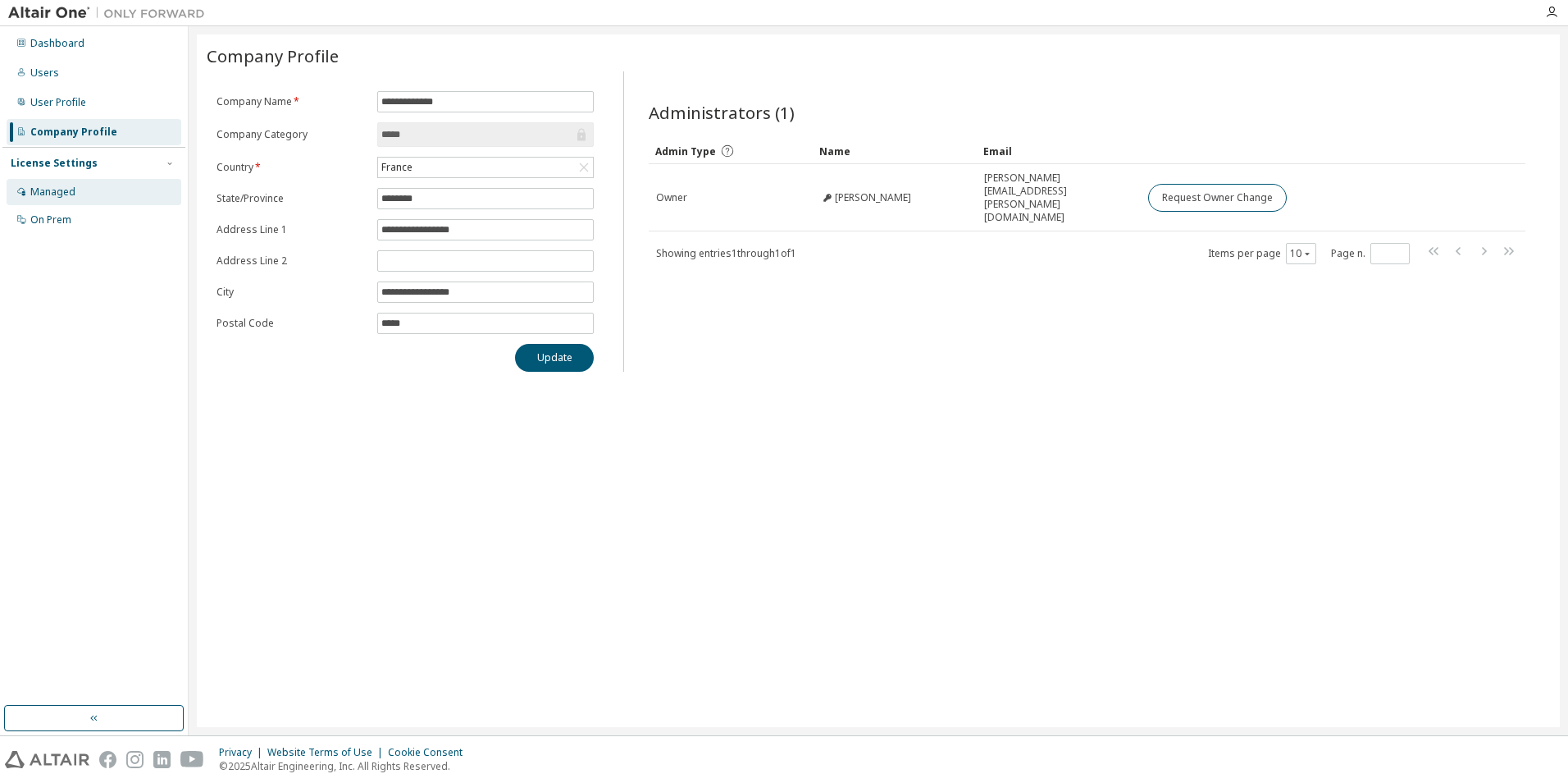
click at [62, 191] on div "Managed" at bounding box center [52, 192] width 46 height 14
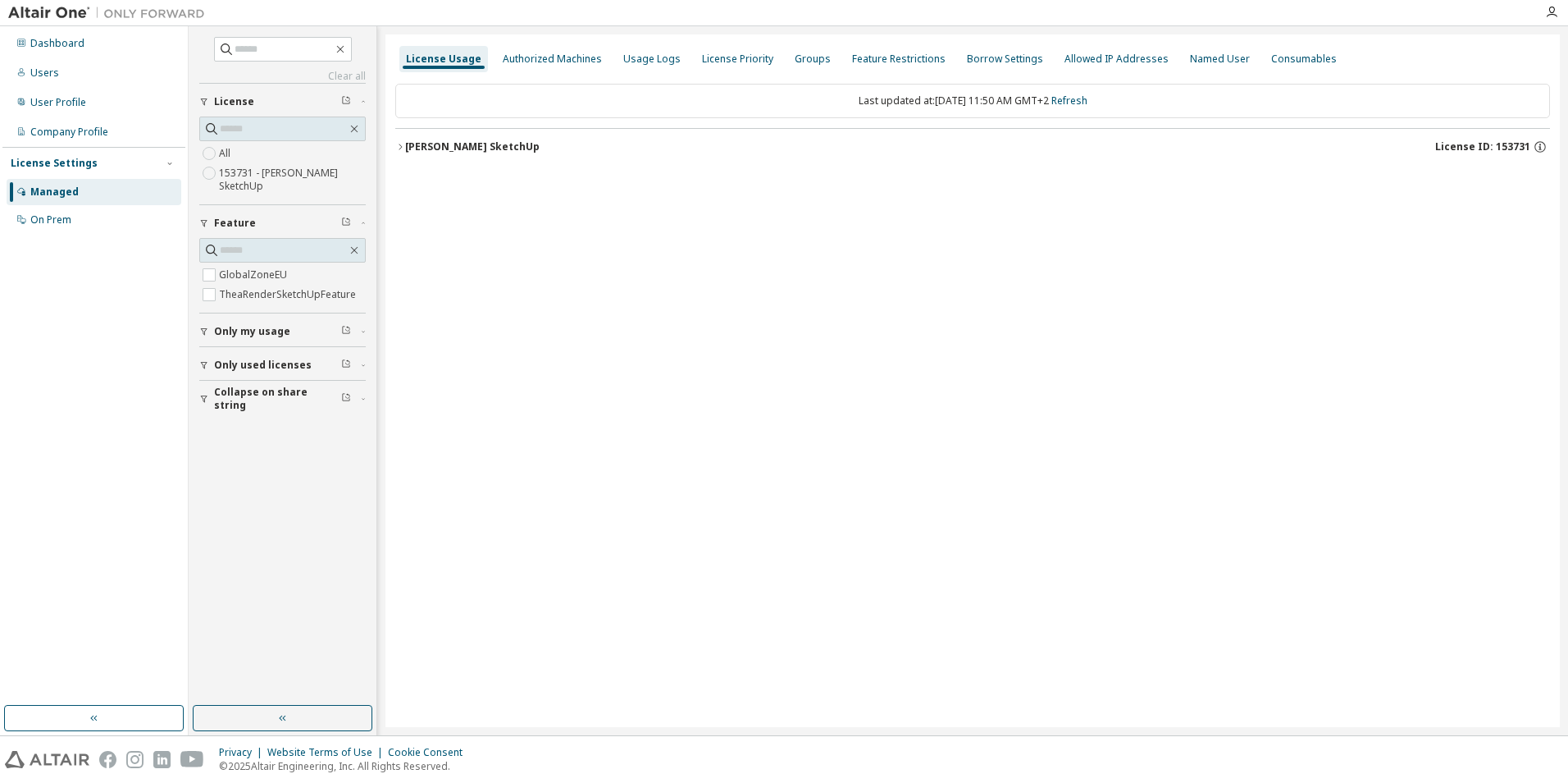
click at [254, 319] on button "Only my usage" at bounding box center [283, 331] width 167 height 36
click at [249, 410] on span "Only used licenses" at bounding box center [262, 413] width 98 height 14
click at [277, 488] on span "Collapse on share string" at bounding box center [277, 493] width 127 height 26
click at [35, 220] on div "On Prem" at bounding box center [50, 220] width 41 height 14
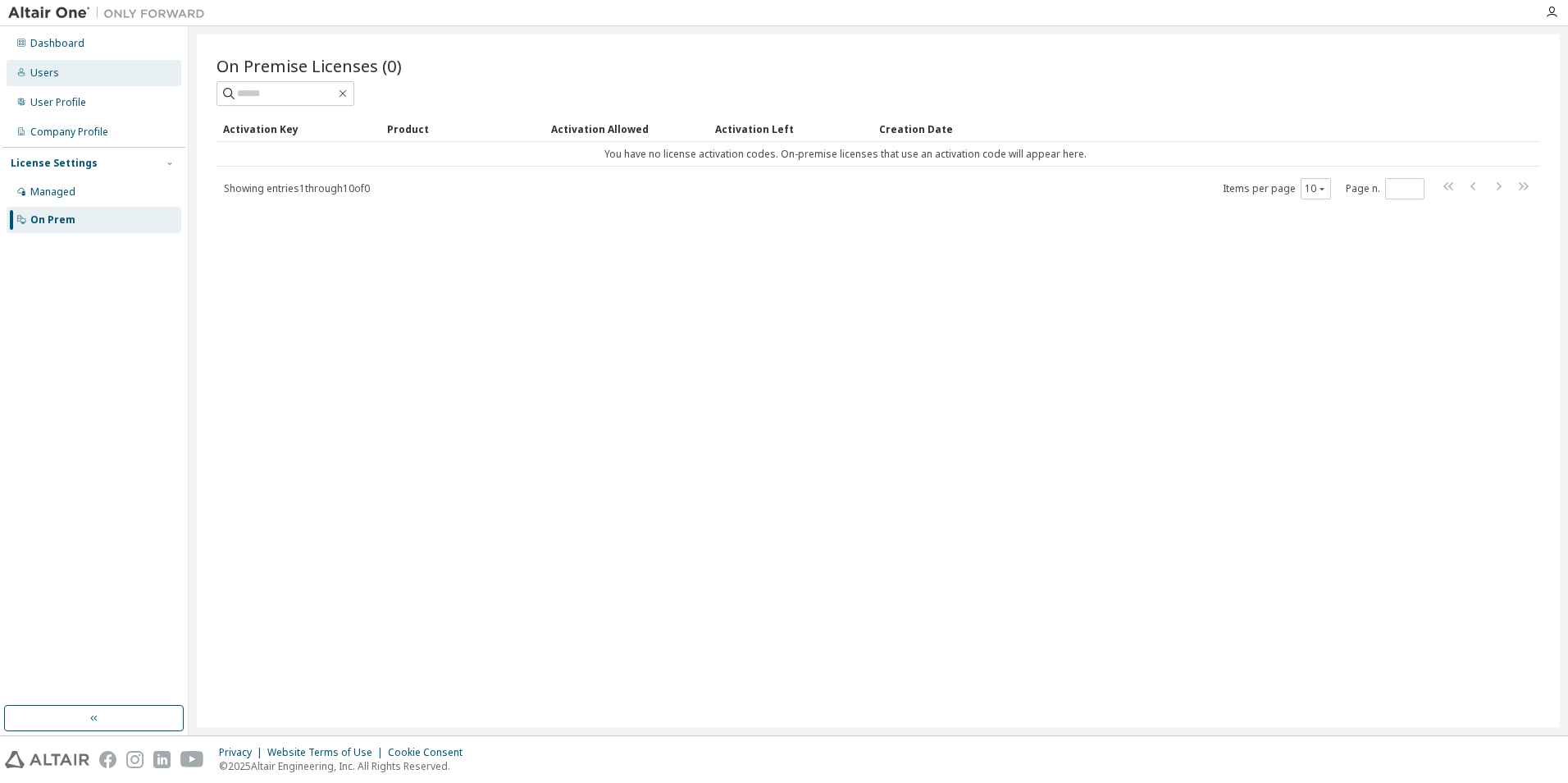
click at [71, 69] on div "Users" at bounding box center [94, 73] width 174 height 26
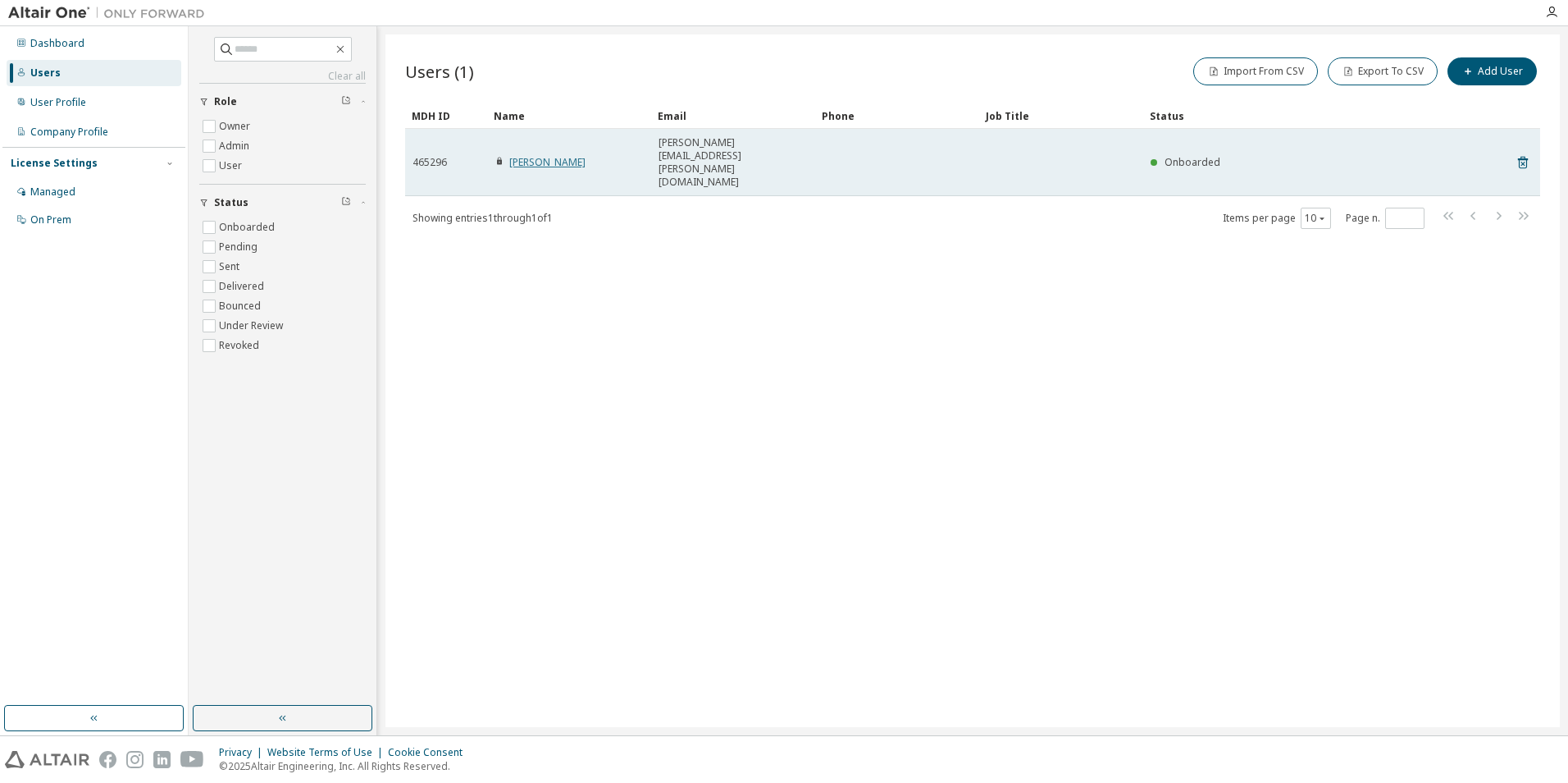
click at [555, 155] on link "Quentin Rousseau" at bounding box center [547, 162] width 77 height 14
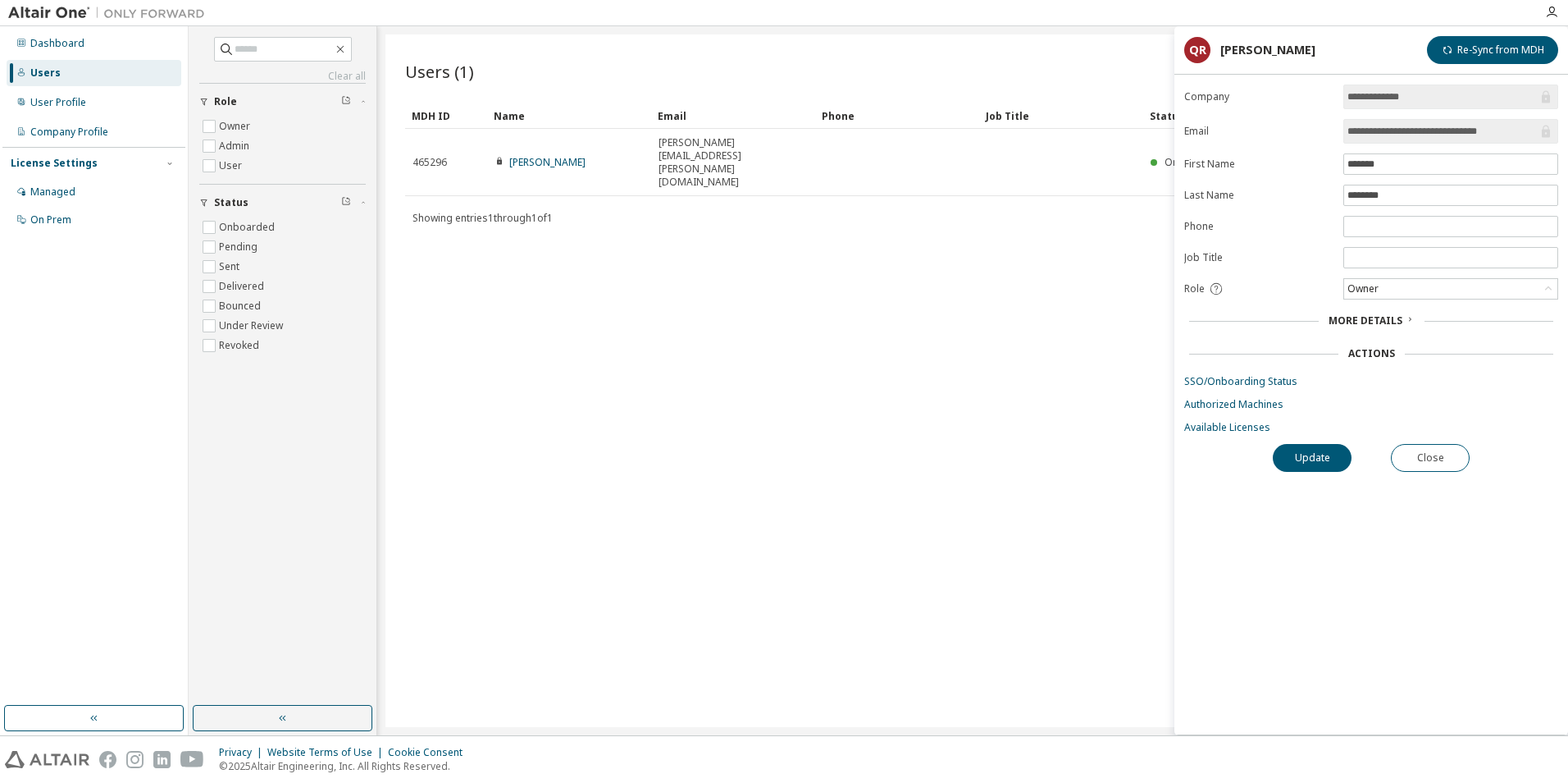
click at [1375, 320] on span "More Details" at bounding box center [1366, 321] width 74 height 14
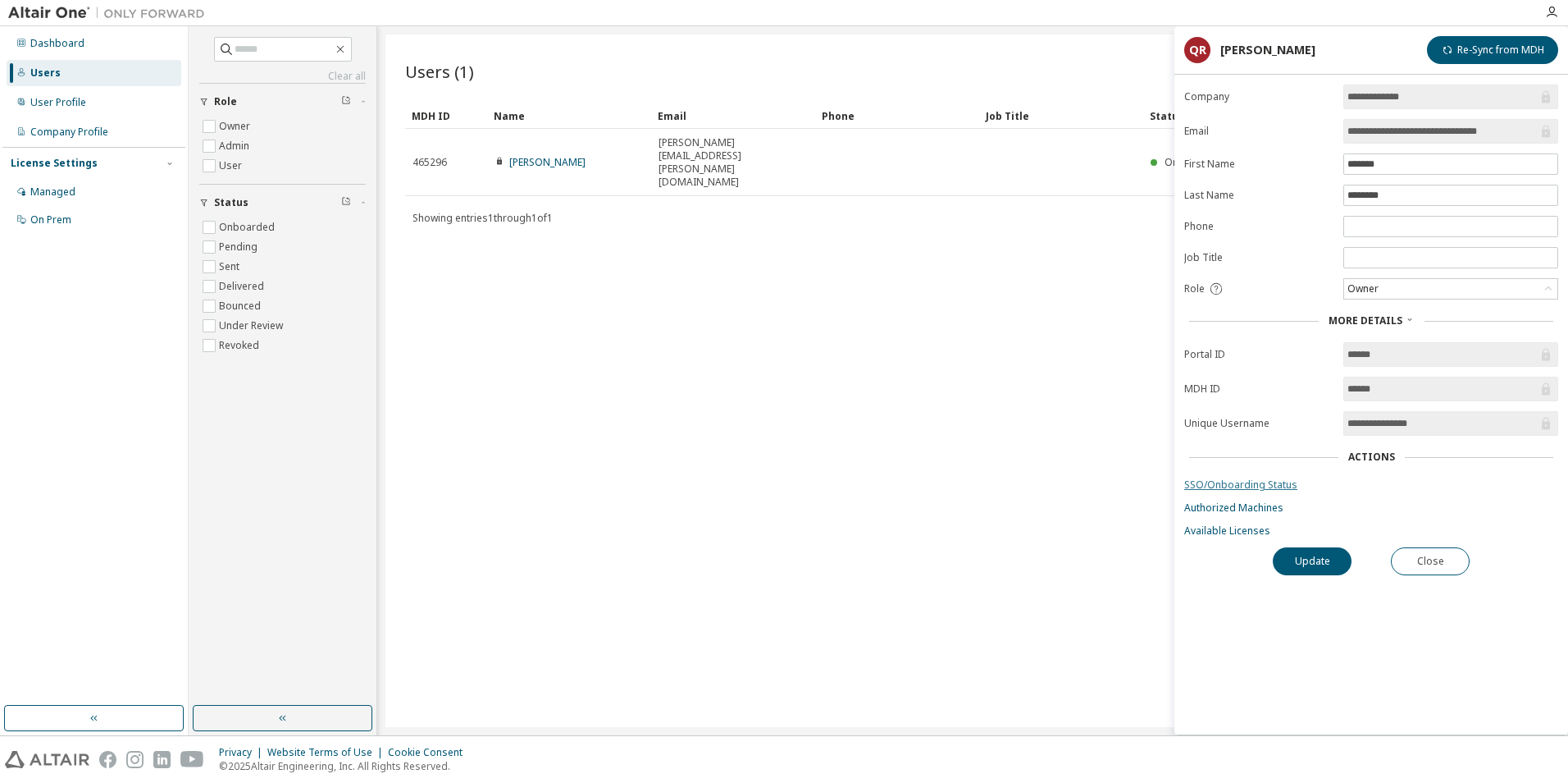
click at [1248, 485] on link "SSO/Onboarding Status" at bounding box center [1371, 485] width 374 height 14
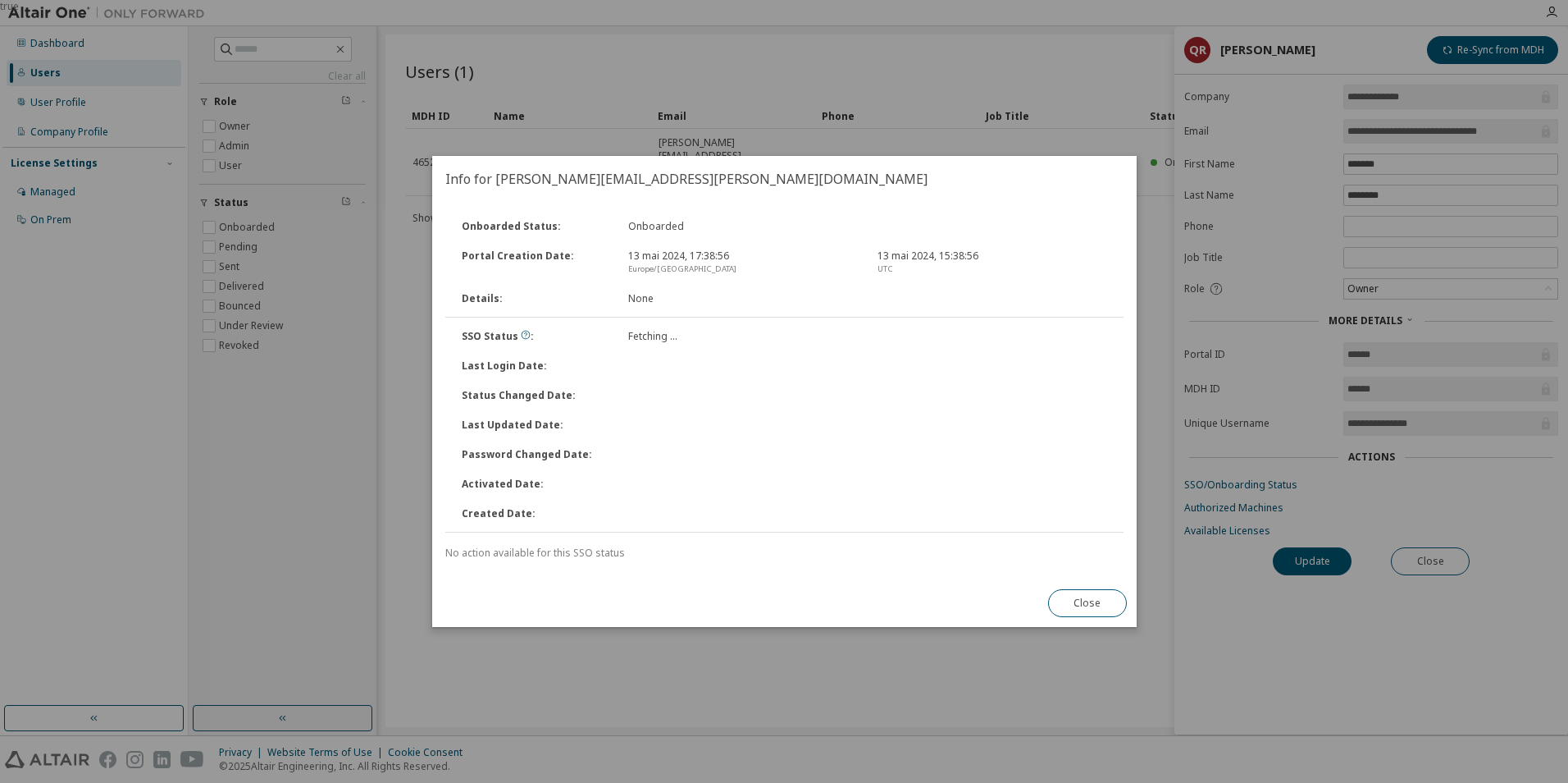
click at [1101, 579] on div "Onboarded Status : Onboarded Portal Creation Date : 13 mai 2024, 17:38:56 Europ…" at bounding box center [784, 391] width 705 height 378
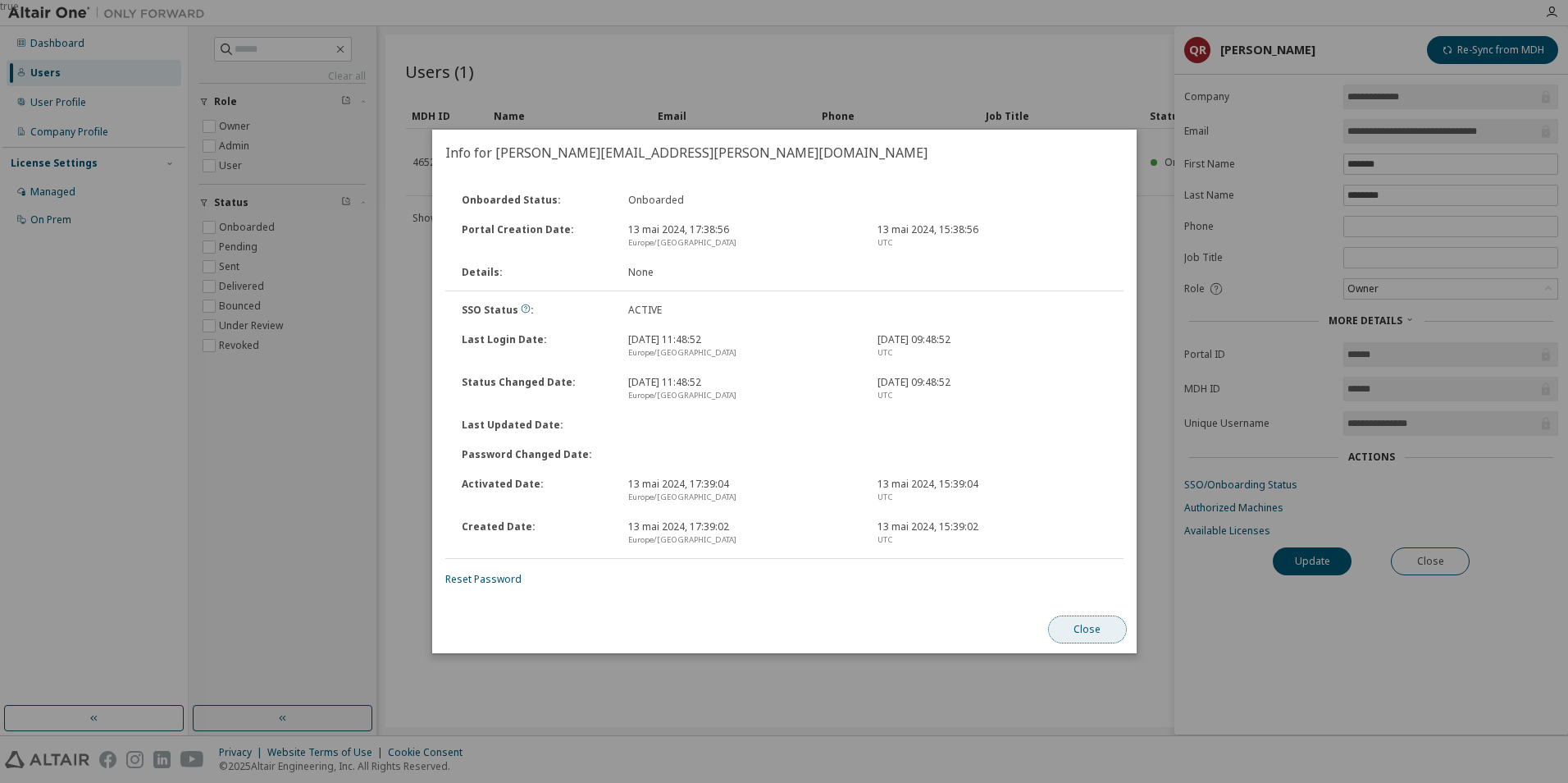
click at [1084, 625] on button "Close" at bounding box center [1087, 629] width 78 height 28
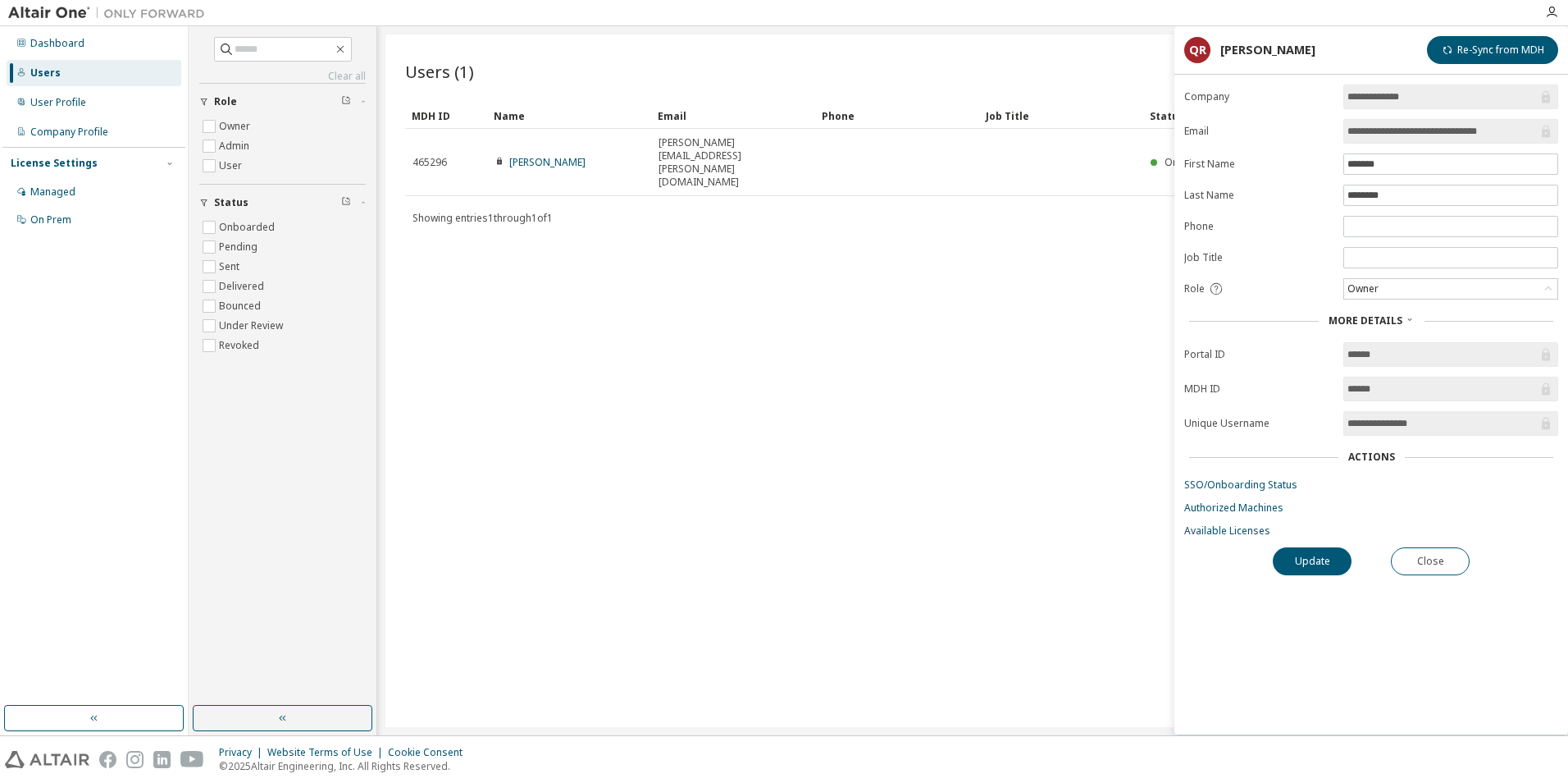
click at [1224, 519] on form "**********" at bounding box center [1371, 311] width 374 height 454
click at [1223, 529] on link "Available Licenses" at bounding box center [1371, 531] width 374 height 14
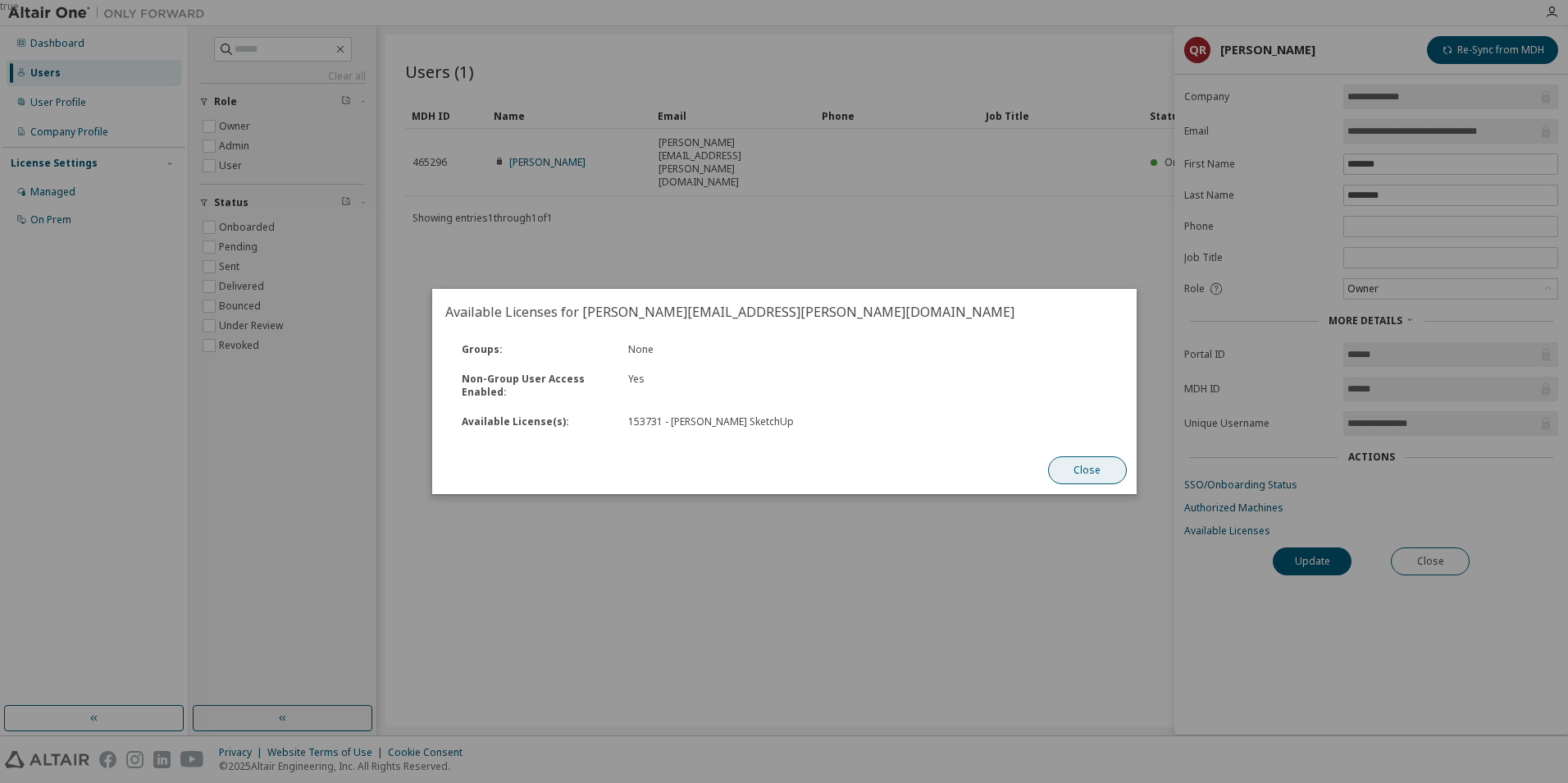
click at [1086, 468] on button "Close" at bounding box center [1087, 470] width 78 height 28
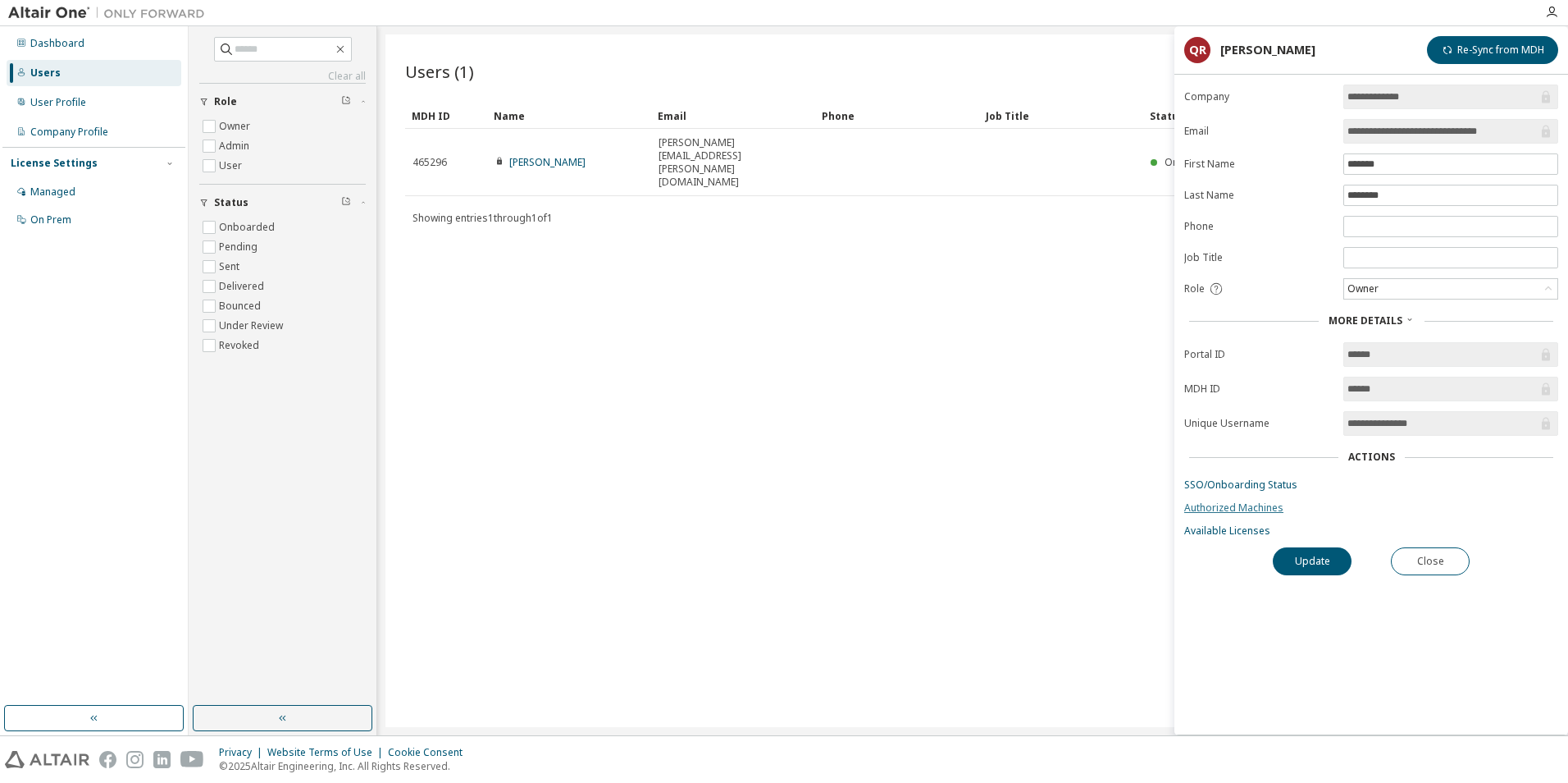
click at [1206, 504] on link "Authorized Machines" at bounding box center [1371, 508] width 374 height 14
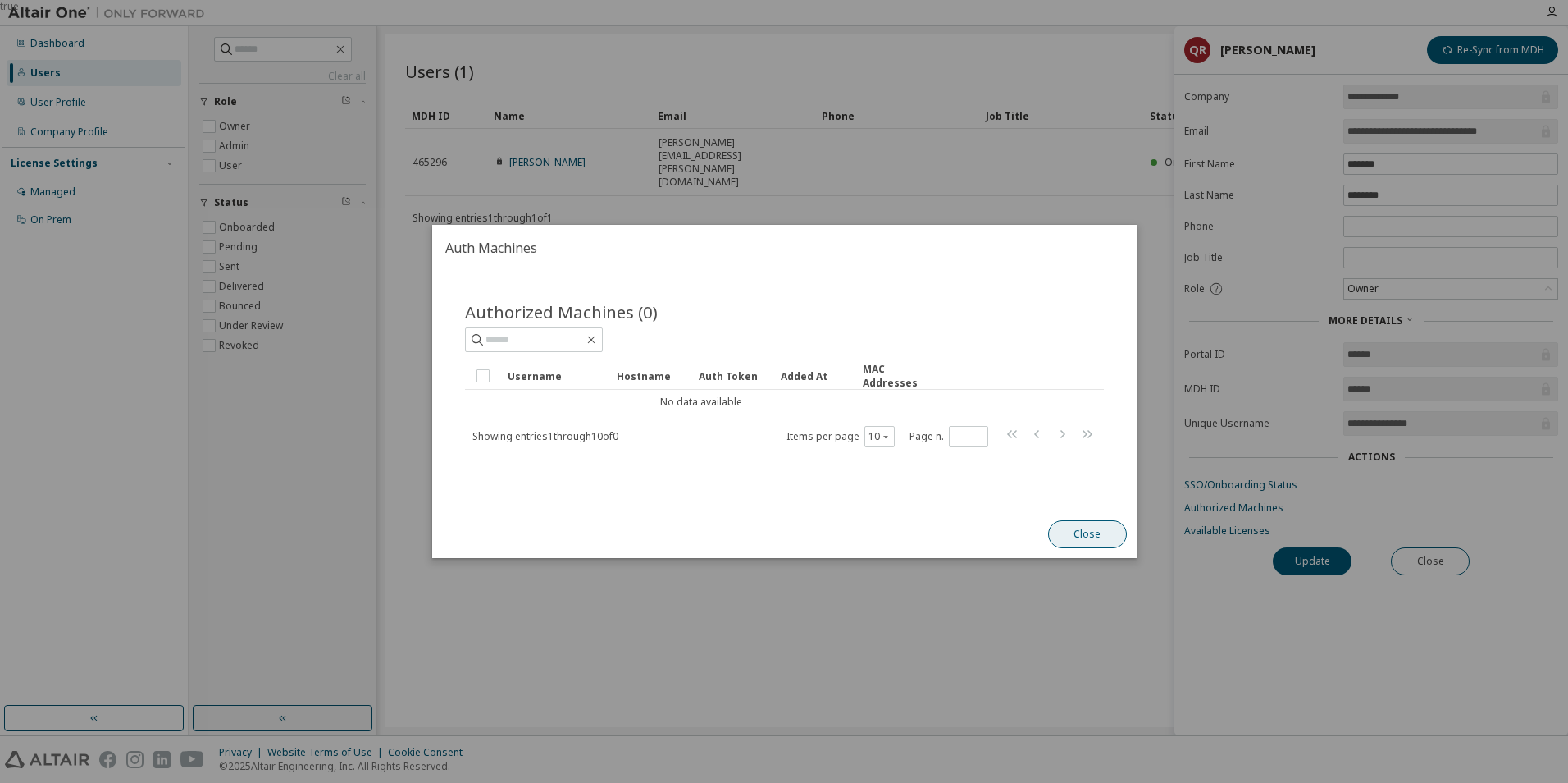
click at [1069, 529] on button "Close" at bounding box center [1087, 534] width 78 height 28
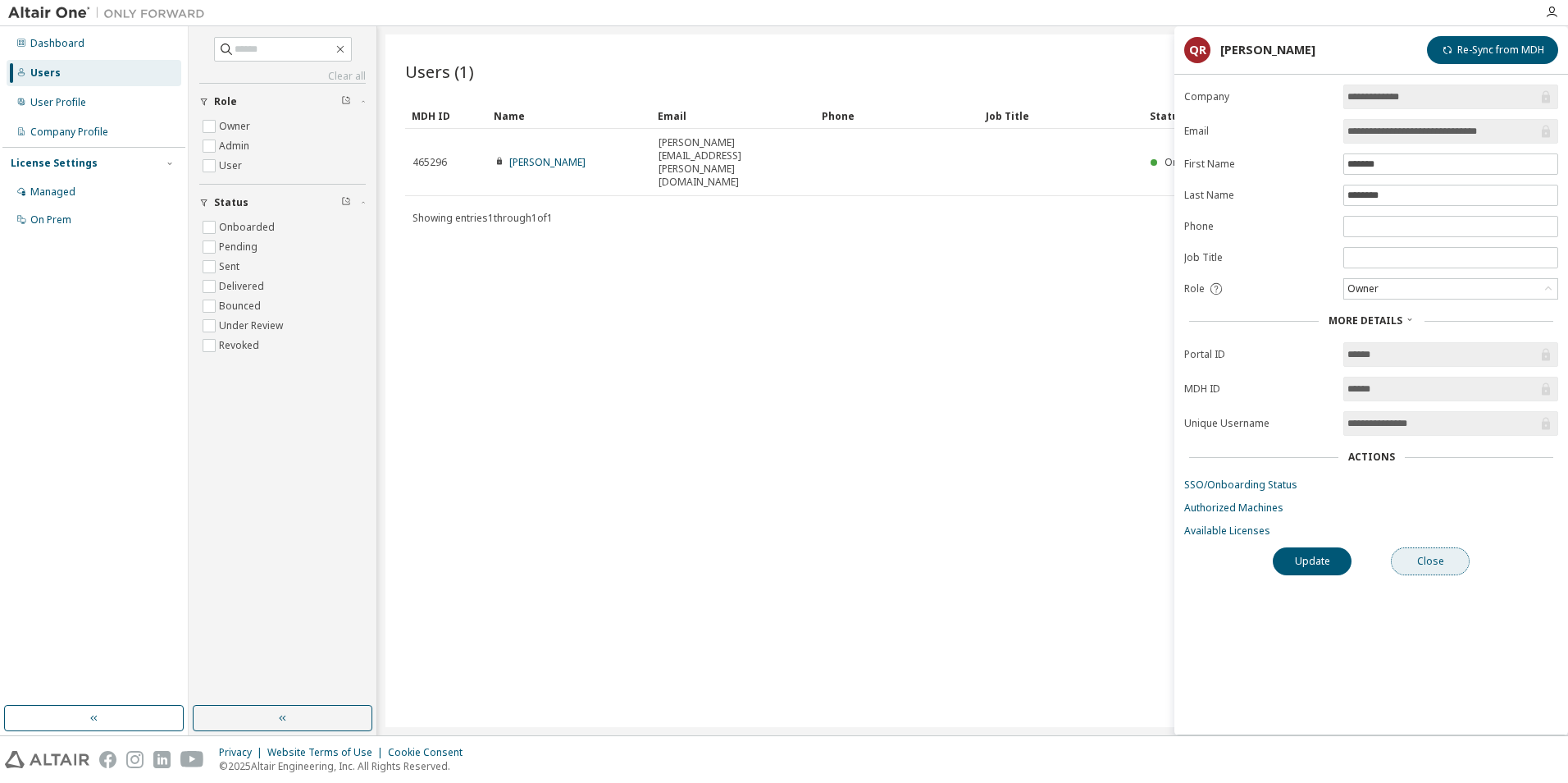
click at [1434, 555] on button "Close" at bounding box center [1430, 561] width 78 height 28
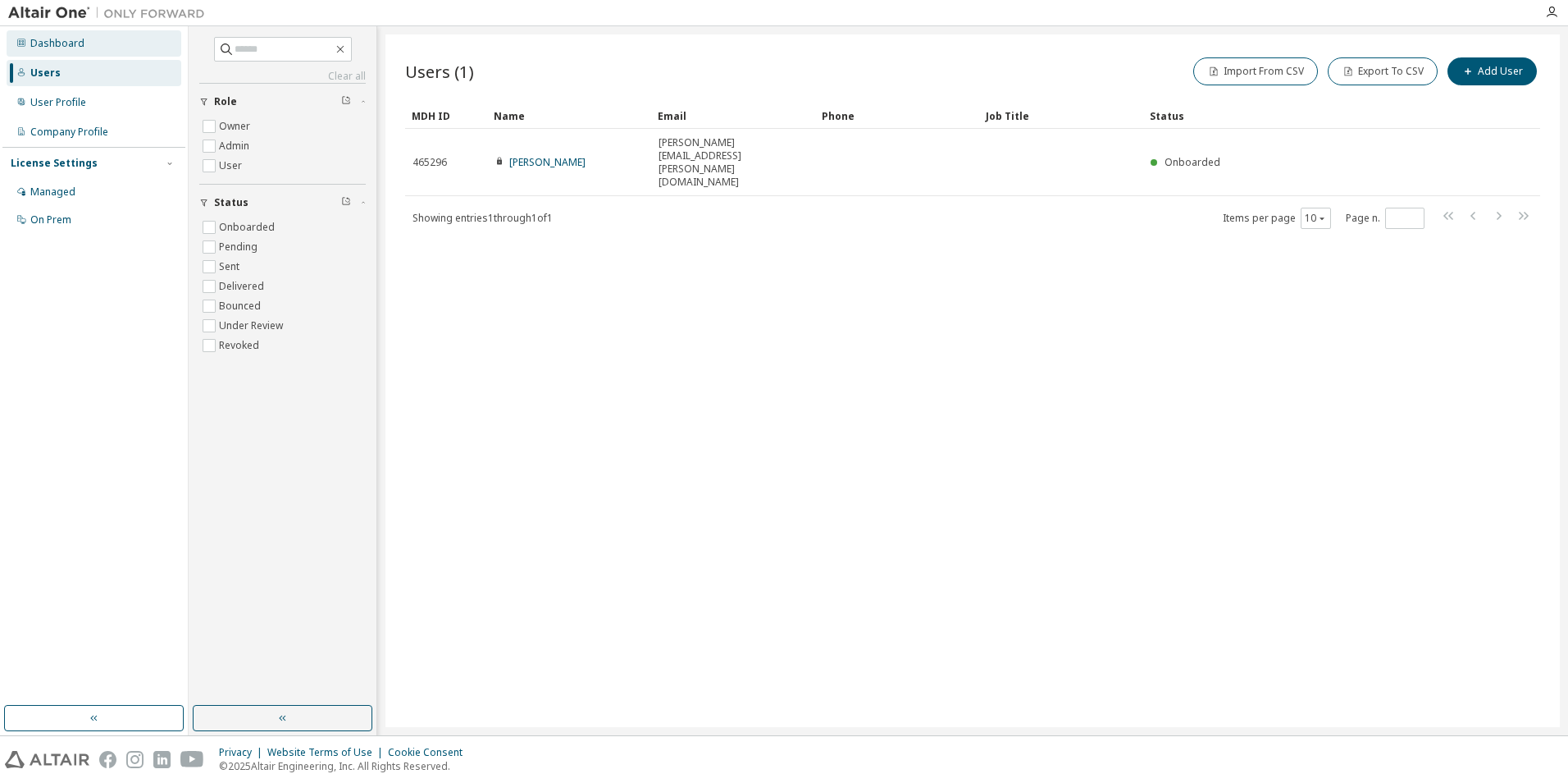
click at [43, 47] on div "Dashboard" at bounding box center [57, 44] width 54 height 14
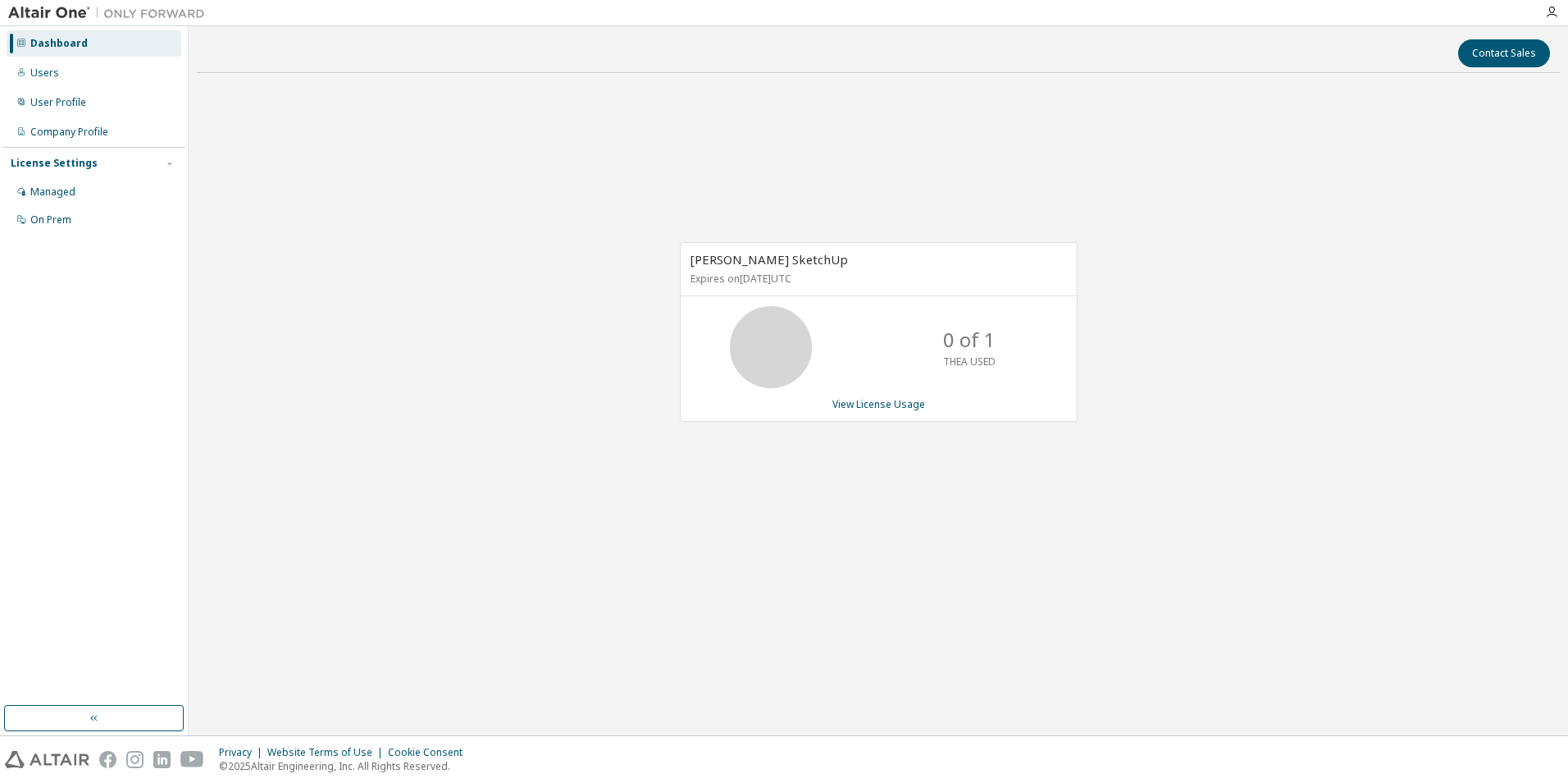
click at [940, 357] on div "0 of 1 THEA USED" at bounding box center [969, 347] width 132 height 82
click at [721, 352] on div "0 of 1 THEA USED" at bounding box center [878, 347] width 396 height 82
click at [747, 293] on div "Thea Render SketchUp Expires on May 15, 2026 UTC" at bounding box center [878, 269] width 396 height 53
click at [746, 256] on span "Thea Render SketchUp" at bounding box center [769, 259] width 158 height 16
click at [880, 400] on link "View License Usage" at bounding box center [879, 404] width 93 height 14
